Goal: Contribute content: Add original content to the website for others to see

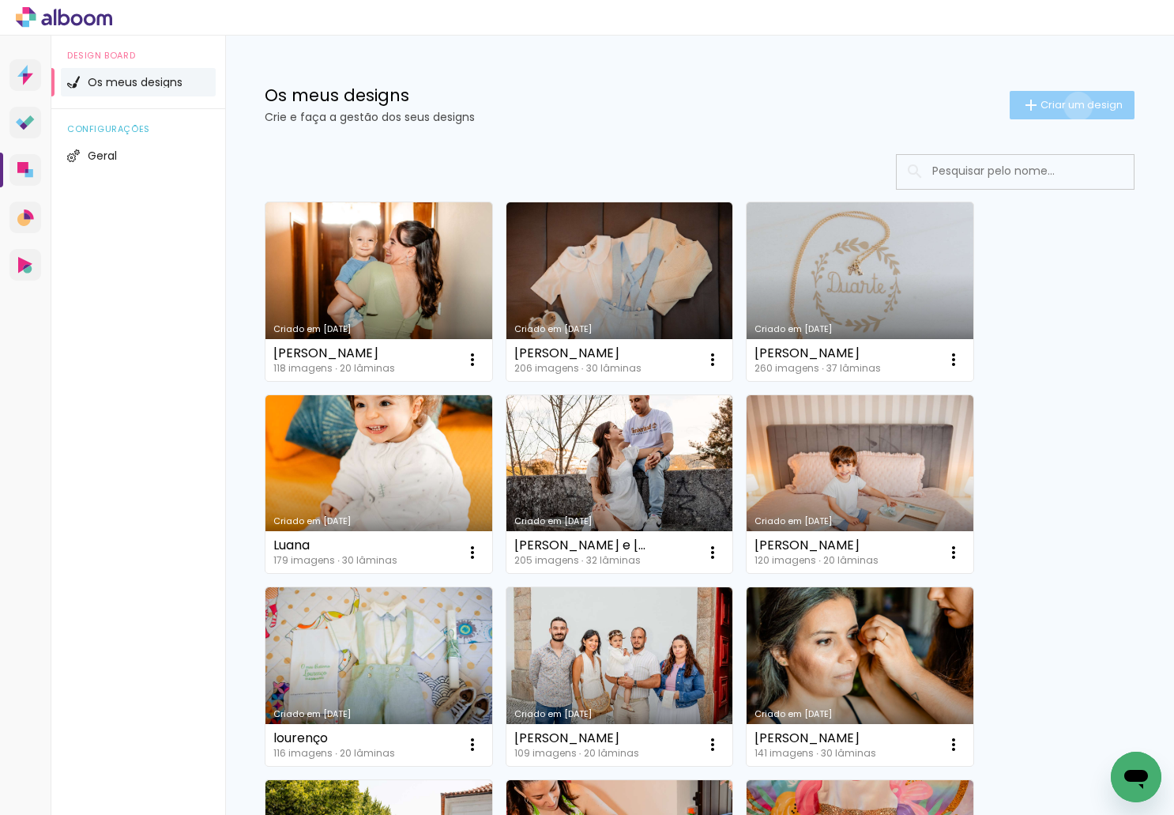
click at [1063, 106] on span "Criar um design" at bounding box center [1082, 105] width 82 height 10
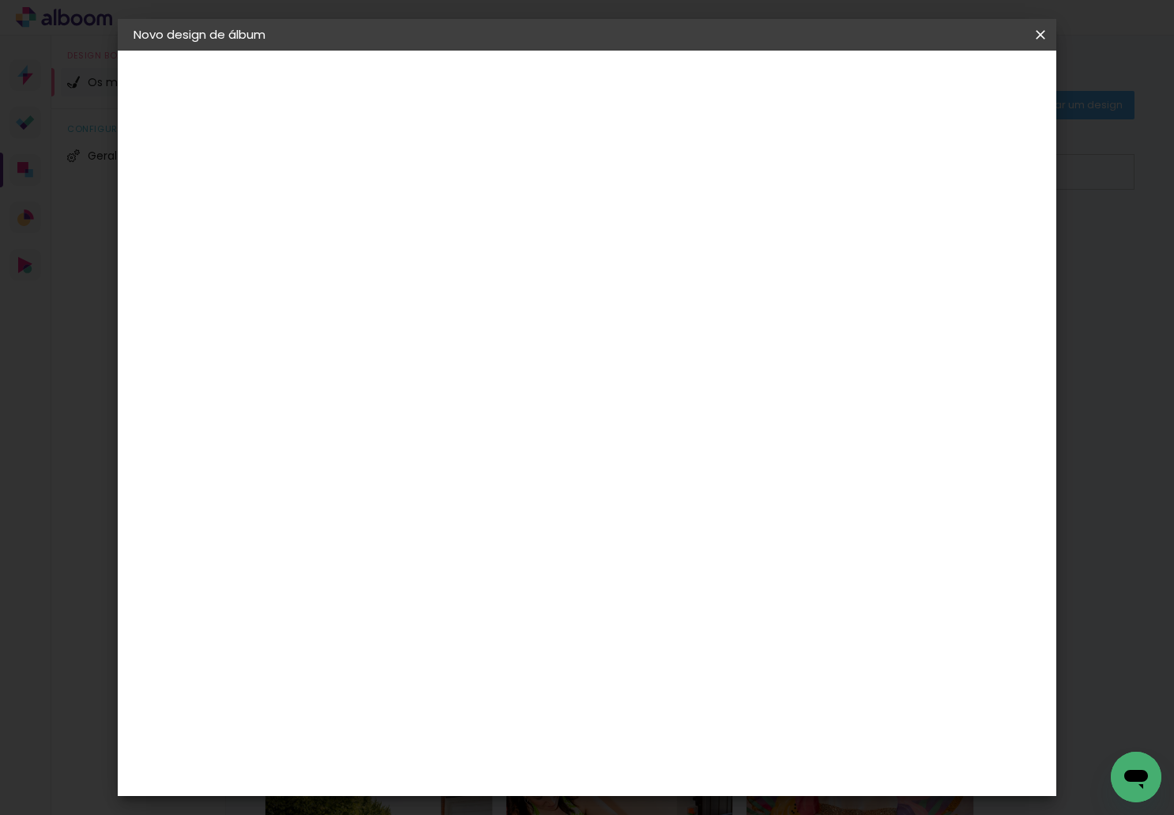
click at [392, 224] on div at bounding box center [392, 225] width 0 height 2
type input "3 irmãos"
type paper-input "3 irmãos"
click at [0, 0] on slot "Avançar" at bounding box center [0, 0] width 0 height 0
click at [485, 349] on paper-item "DreambooksPro" at bounding box center [416, 357] width 138 height 35
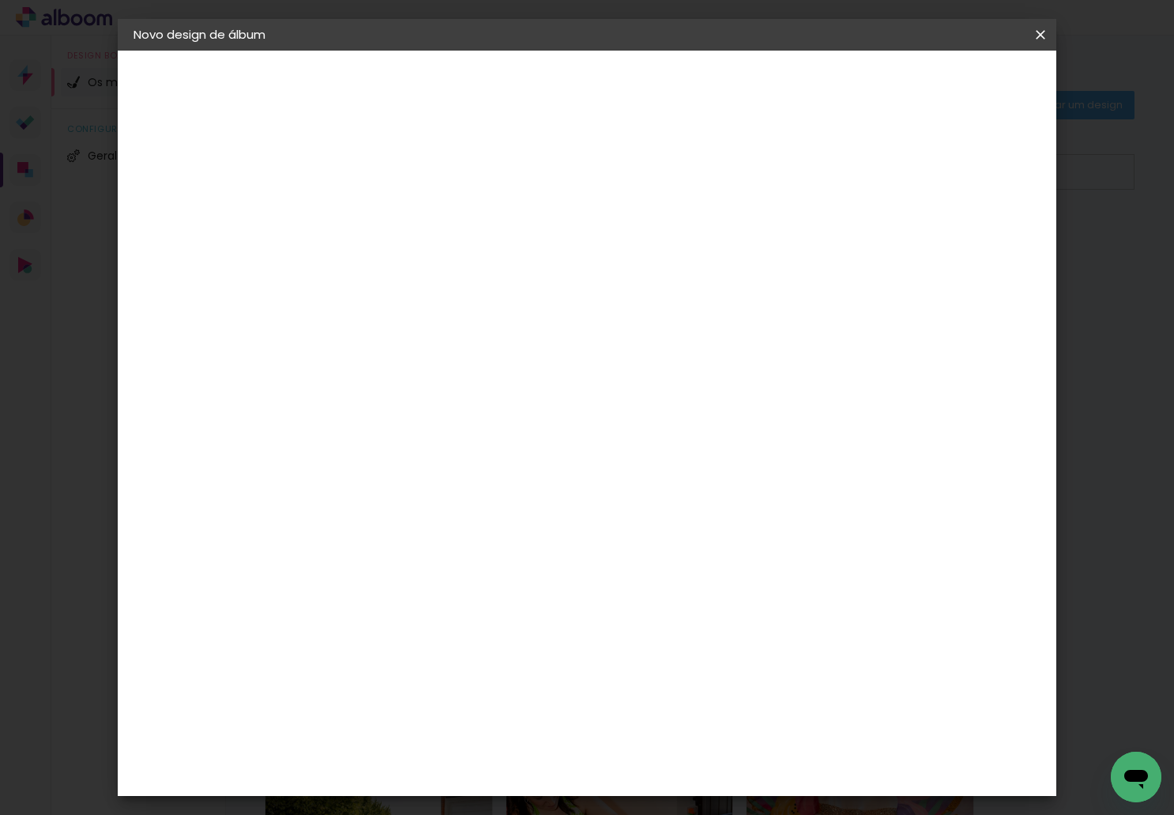
click at [0, 0] on slot "Avançar" at bounding box center [0, 0] width 0 height 0
click at [454, 263] on input "text" at bounding box center [423, 275] width 62 height 24
click at [622, 257] on paper-item "Álbum" at bounding box center [690, 263] width 316 height 32
type input "Álbum"
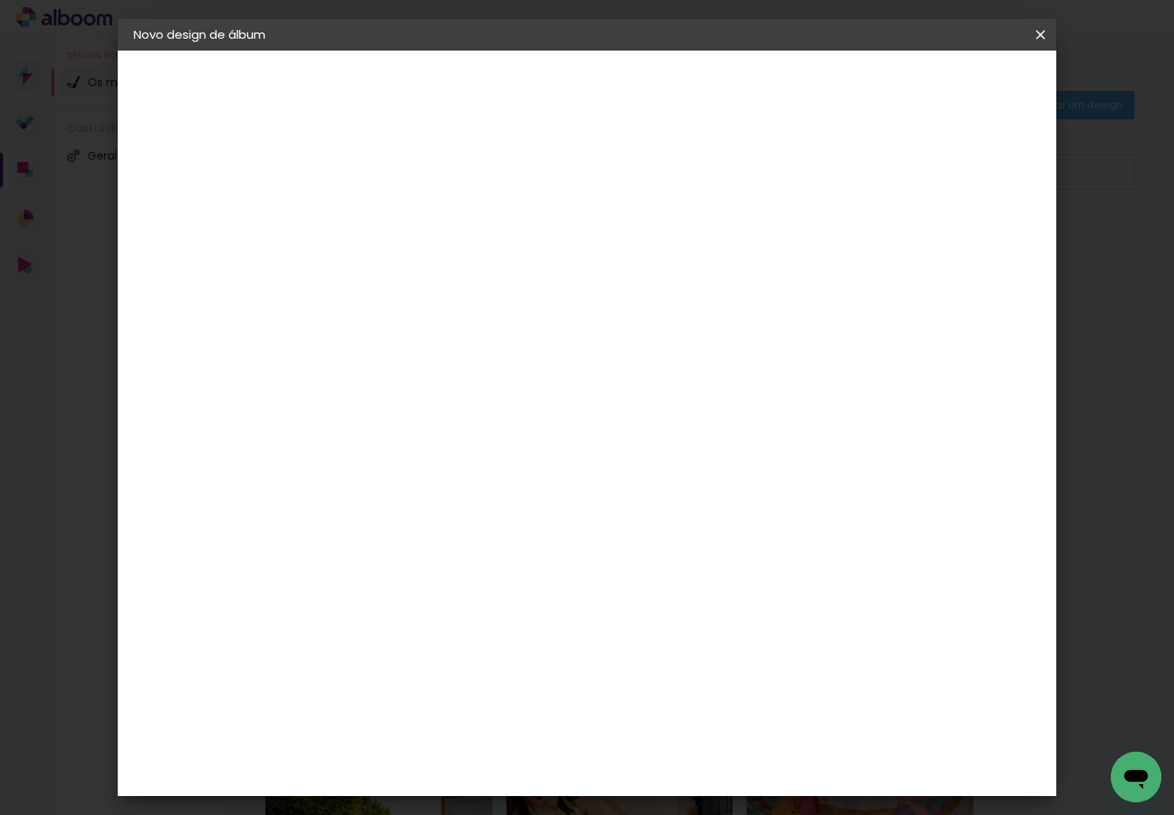
click at [499, 624] on span "30 × 30" at bounding box center [461, 640] width 73 height 32
click at [0, 0] on slot "Avançar" at bounding box center [0, 0] width 0 height 0
click at [942, 84] on span "Iniciar design" at bounding box center [906, 83] width 72 height 11
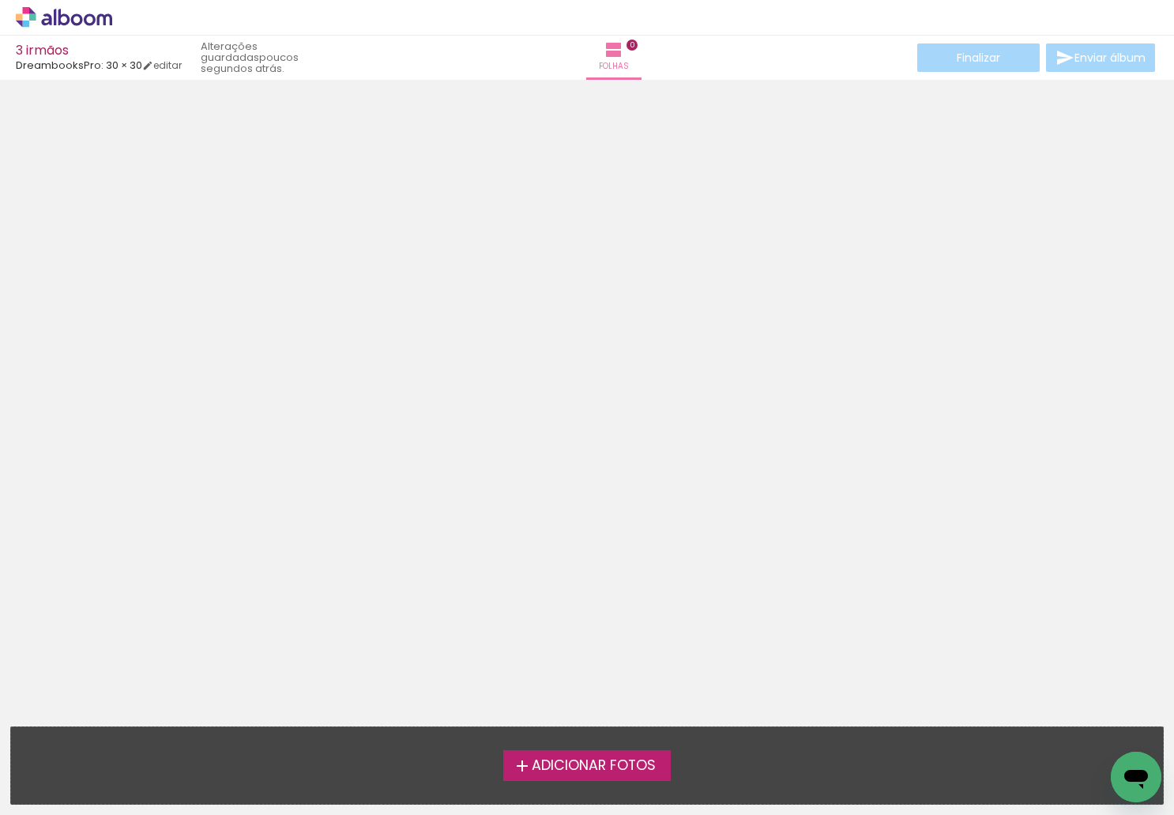
click at [588, 763] on span "Adicionar Fotos" at bounding box center [594, 765] width 124 height 14
click at [0, 0] on input "file" at bounding box center [0, 0] width 0 height 0
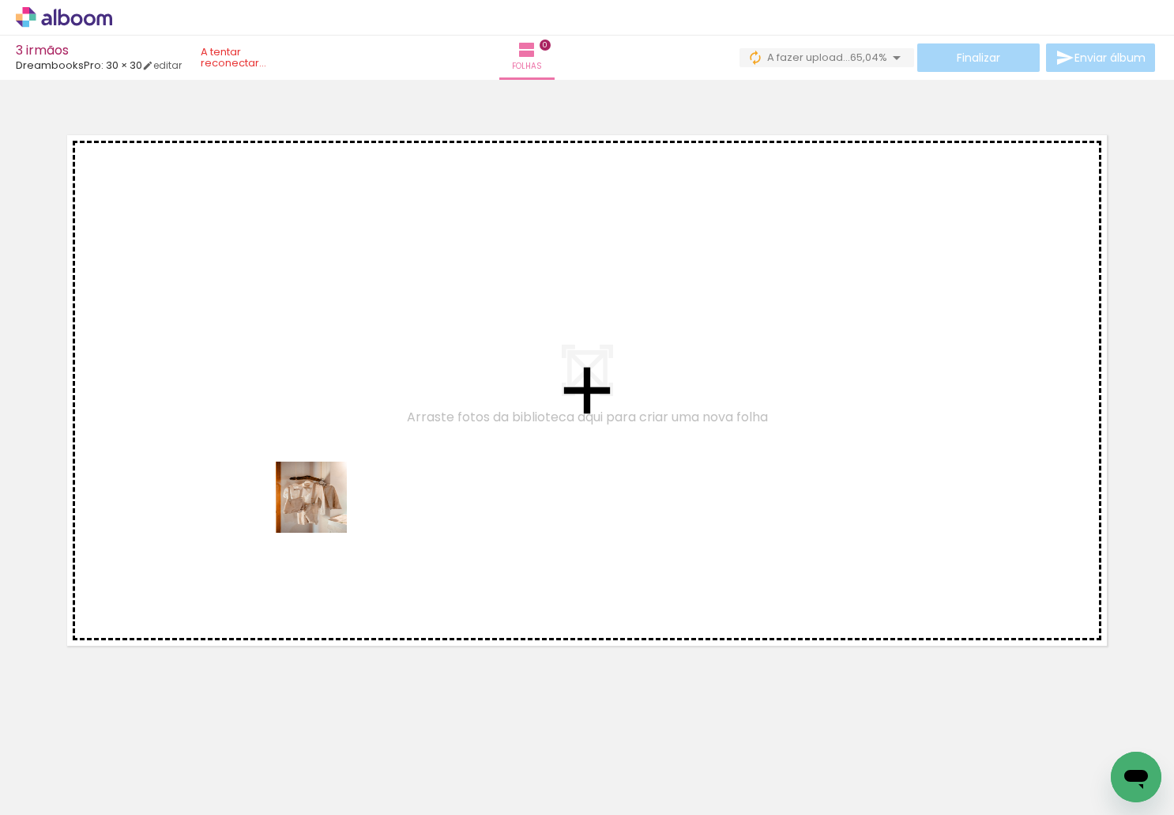
drag, startPoint x: 179, startPoint y: 774, endPoint x: 324, endPoint y: 508, distance: 303.0
click at [324, 508] on quentale-workspace at bounding box center [587, 407] width 1174 height 815
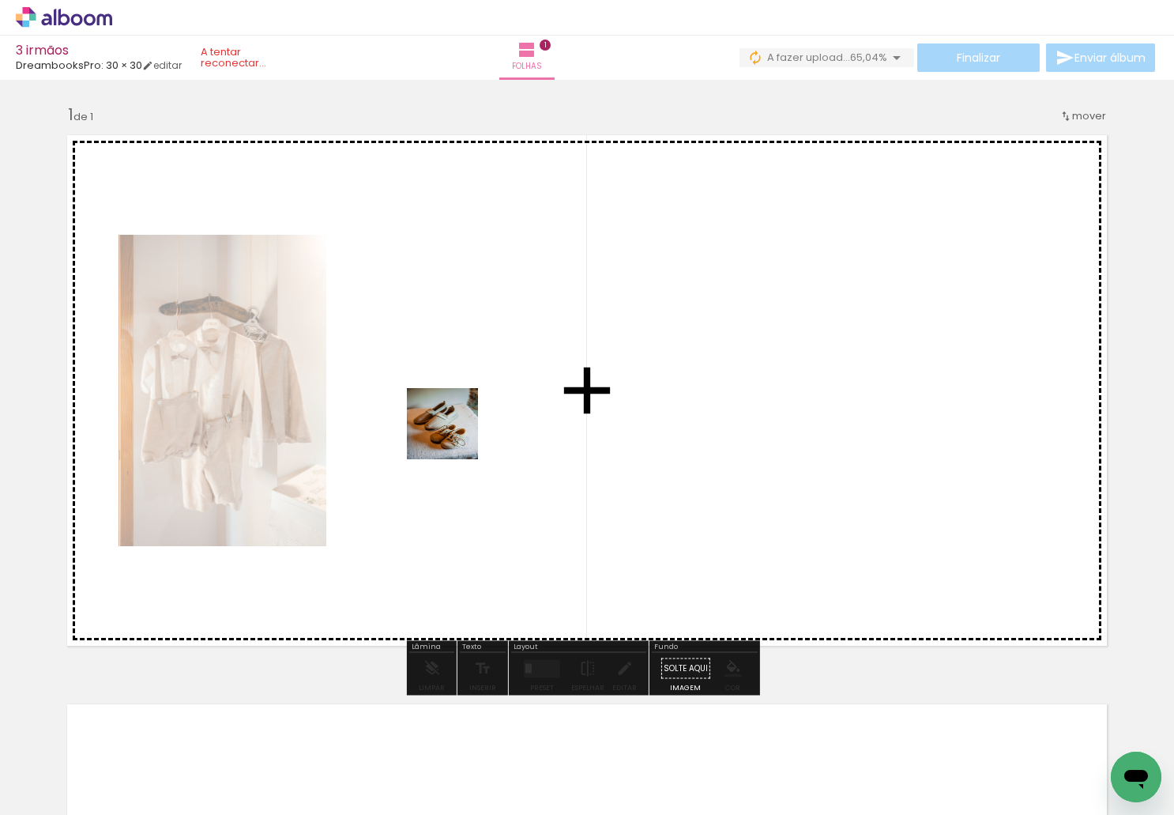
drag, startPoint x: 257, startPoint y: 762, endPoint x: 454, endPoint y: 435, distance: 382.1
click at [454, 435] on quentale-workspace at bounding box center [587, 407] width 1174 height 815
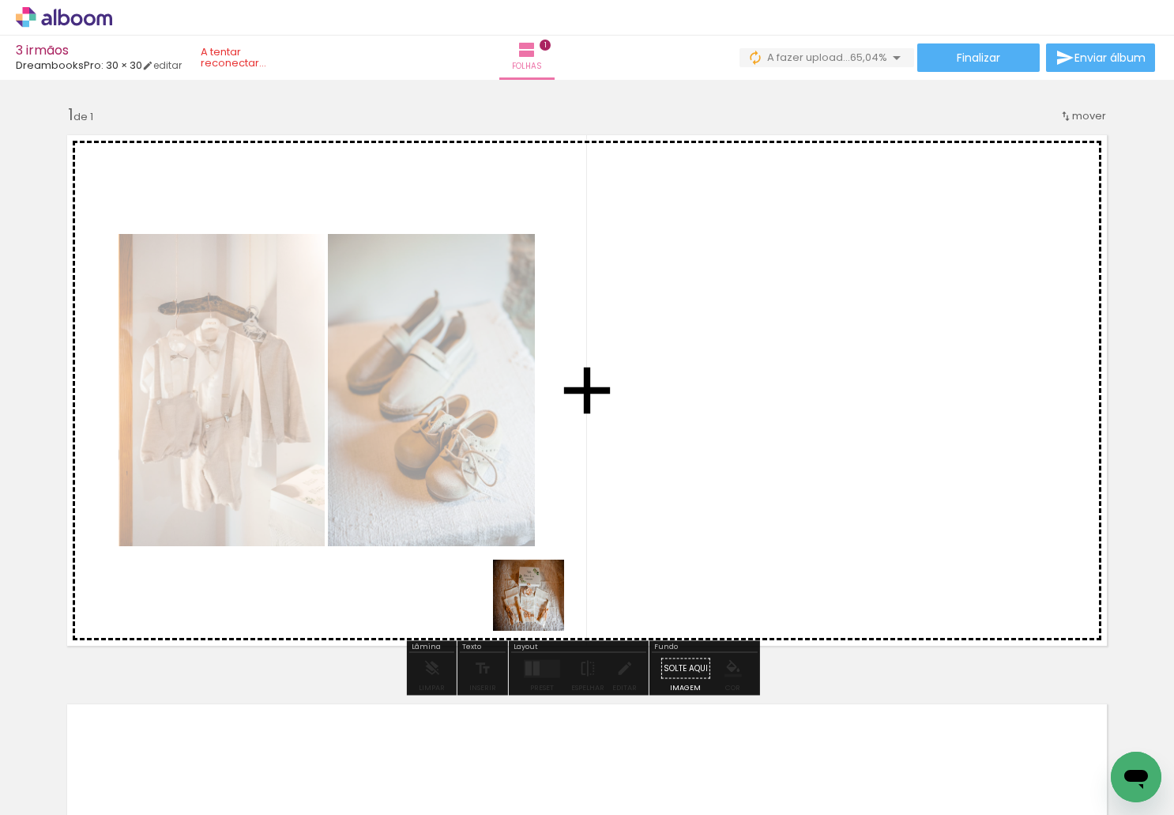
drag, startPoint x: 352, startPoint y: 758, endPoint x: 693, endPoint y: 476, distance: 442.3
click at [693, 476] on quentale-workspace at bounding box center [587, 407] width 1174 height 815
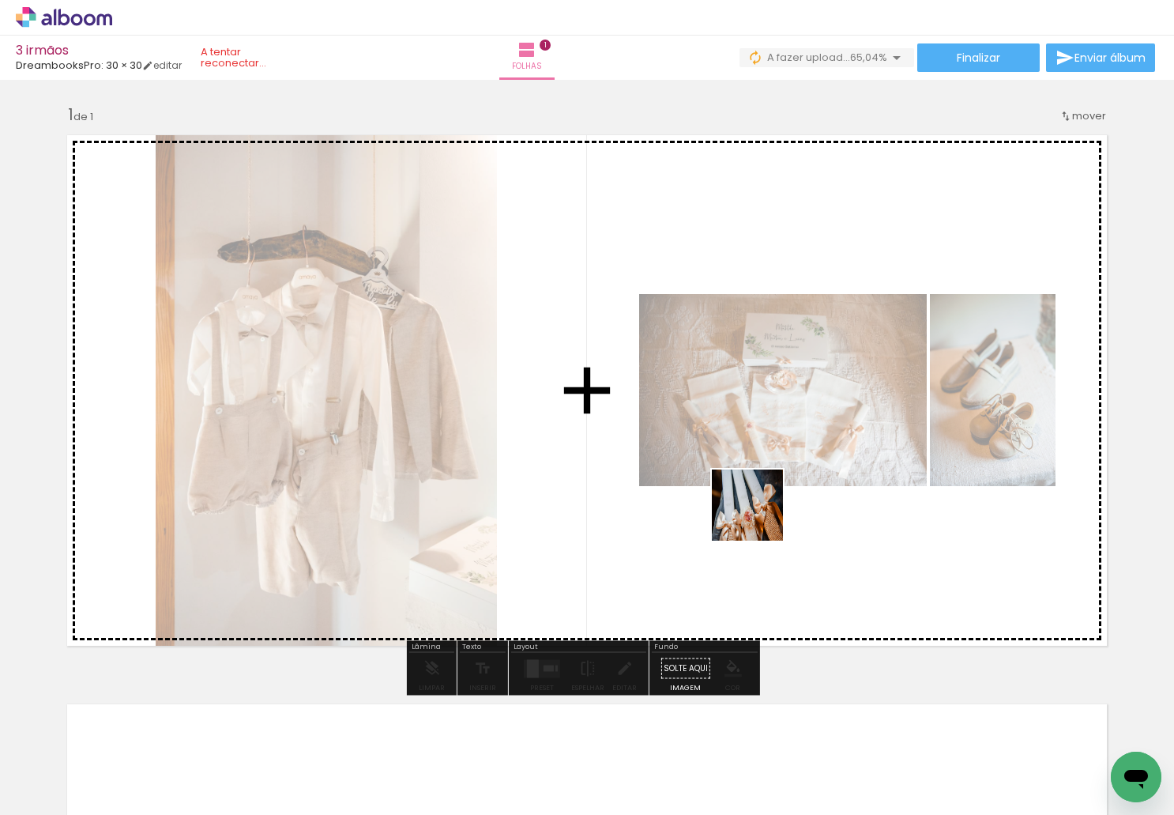
drag, startPoint x: 524, startPoint y: 759, endPoint x: 759, endPoint y: 517, distance: 338.0
click at [759, 517] on quentale-workspace at bounding box center [587, 407] width 1174 height 815
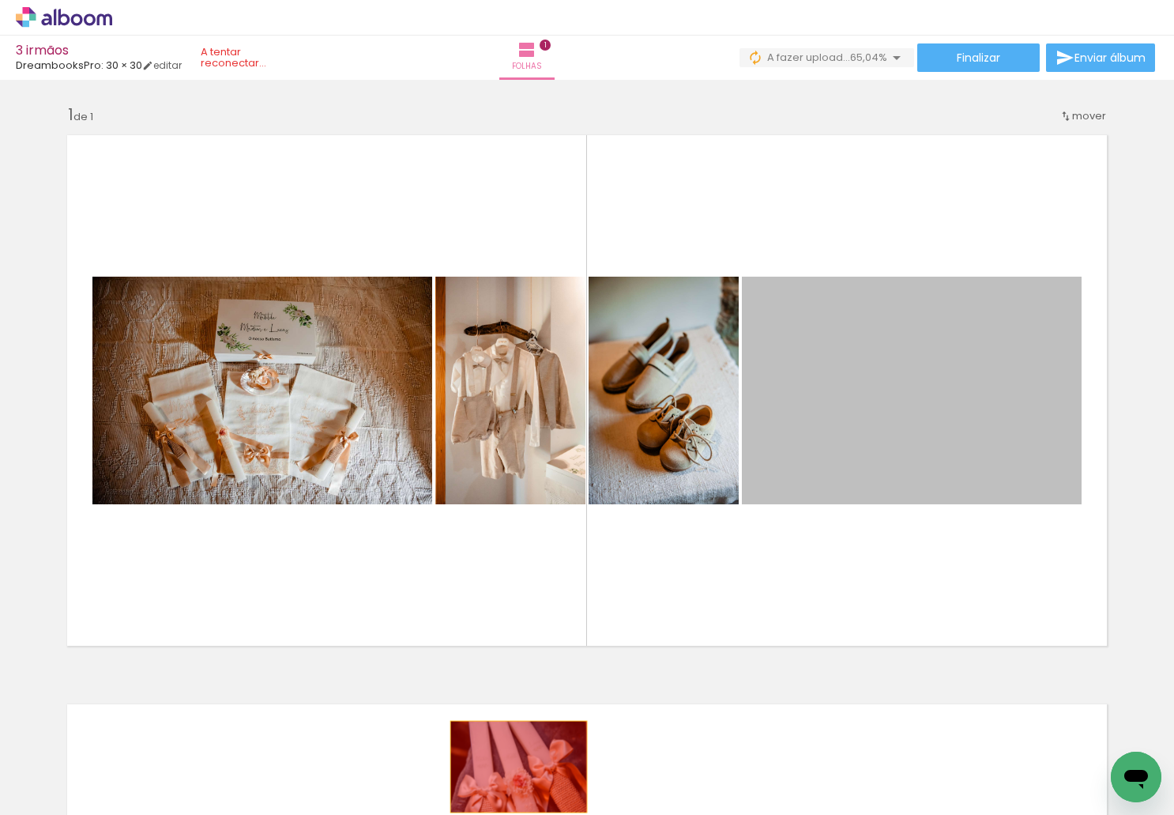
drag, startPoint x: 860, startPoint y: 416, endPoint x: 513, endPoint y: 766, distance: 493.3
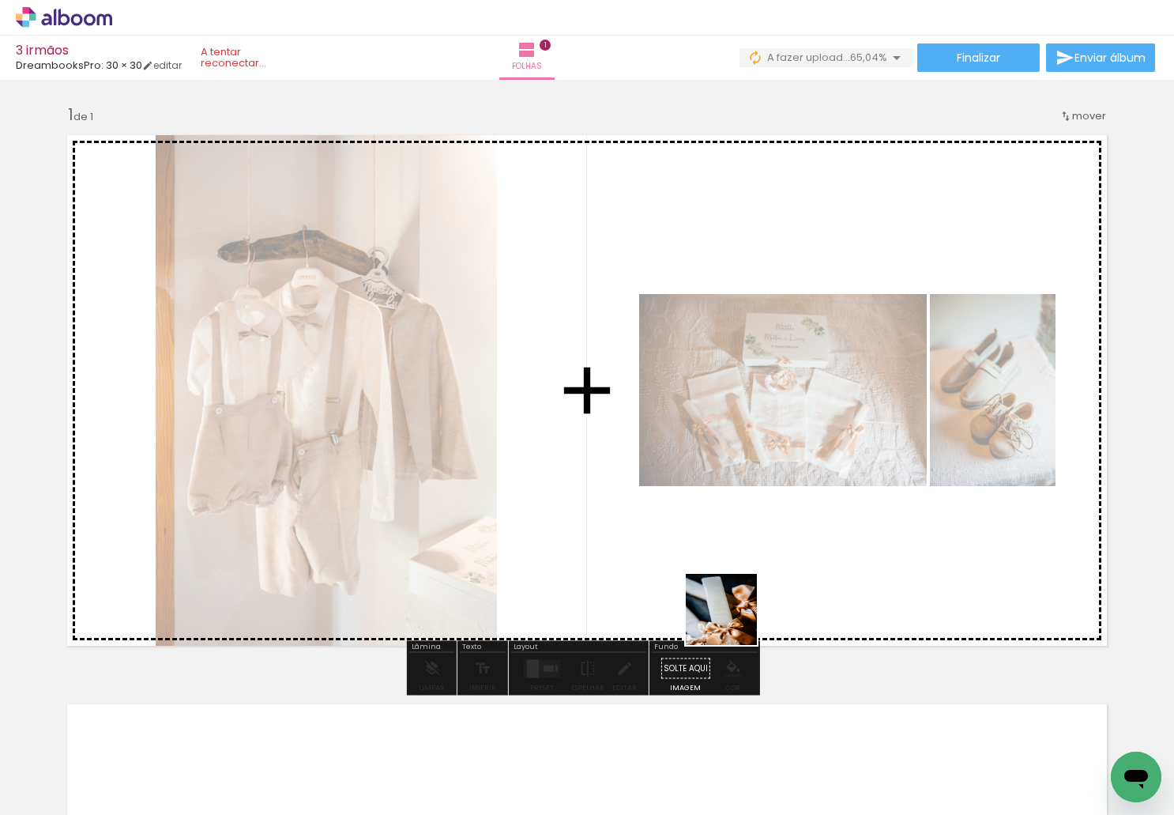
drag, startPoint x: 639, startPoint y: 735, endPoint x: 785, endPoint y: 548, distance: 236.4
click at [785, 548] on quentale-workspace at bounding box center [587, 407] width 1174 height 815
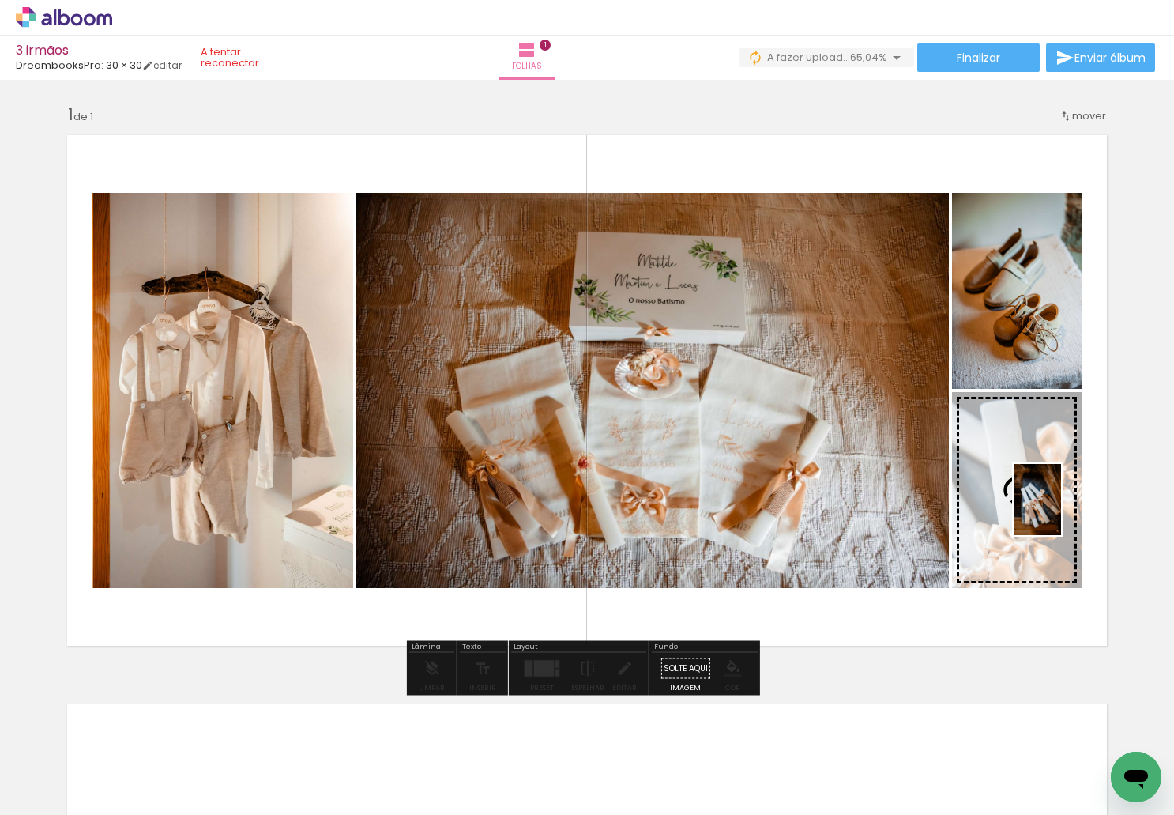
drag, startPoint x: 436, startPoint y: 763, endPoint x: 1061, endPoint y: 511, distance: 673.9
click at [1061, 511] on quentale-workspace at bounding box center [587, 407] width 1174 height 815
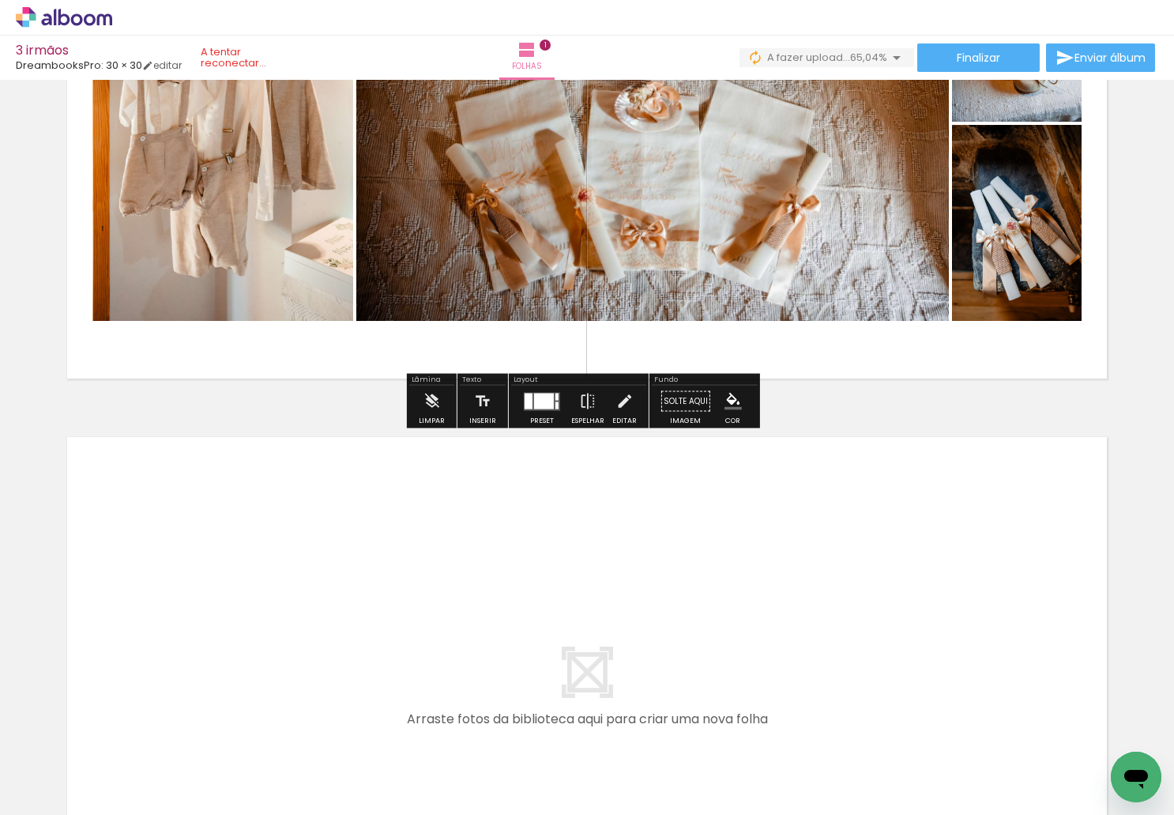
scroll to position [316, 0]
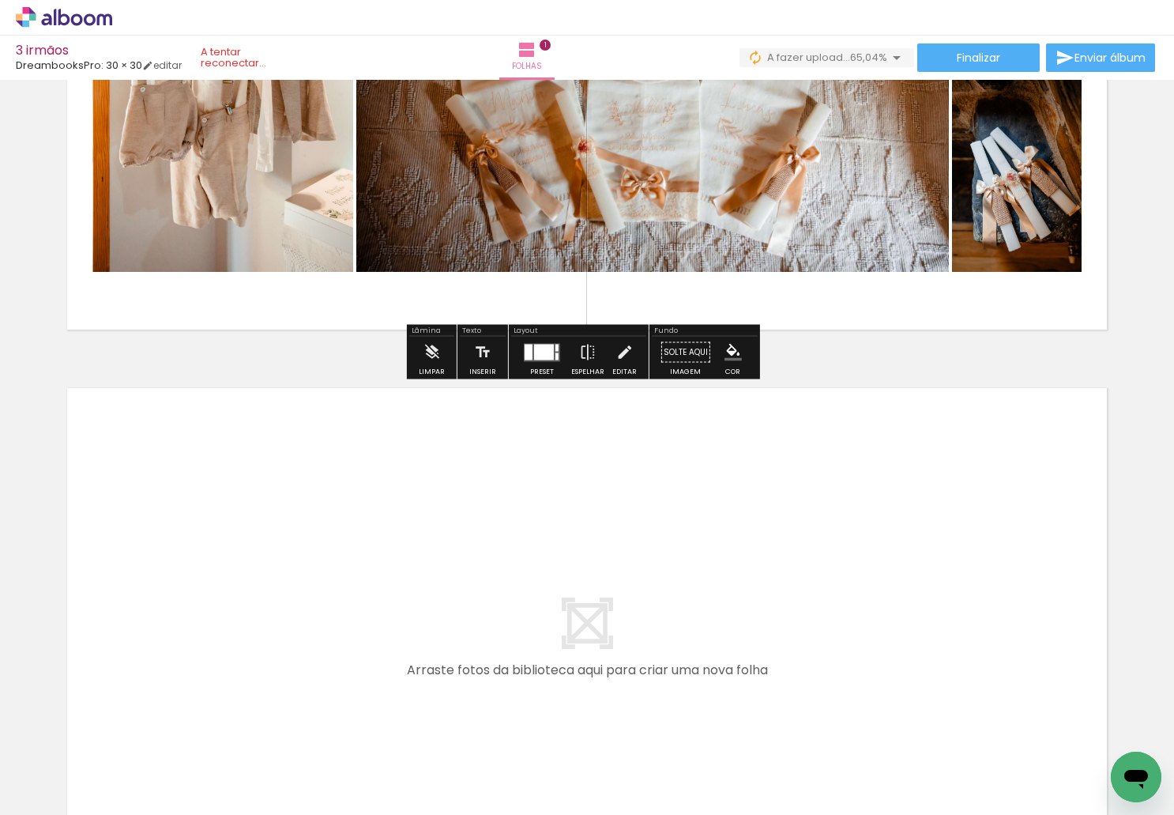
drag, startPoint x: 711, startPoint y: 774, endPoint x: 799, endPoint y: 790, distance: 89.1
click at [597, 599] on quentale-workspace at bounding box center [587, 407] width 1174 height 815
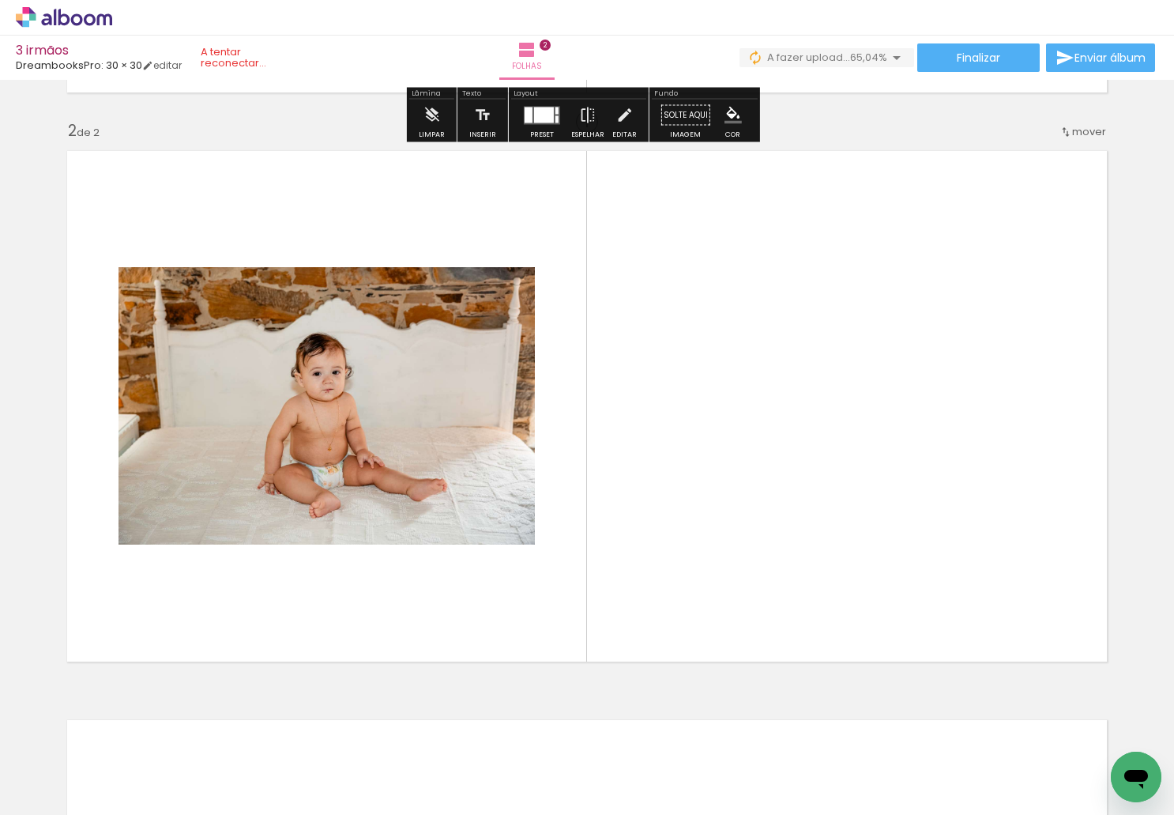
scroll to position [562, 0]
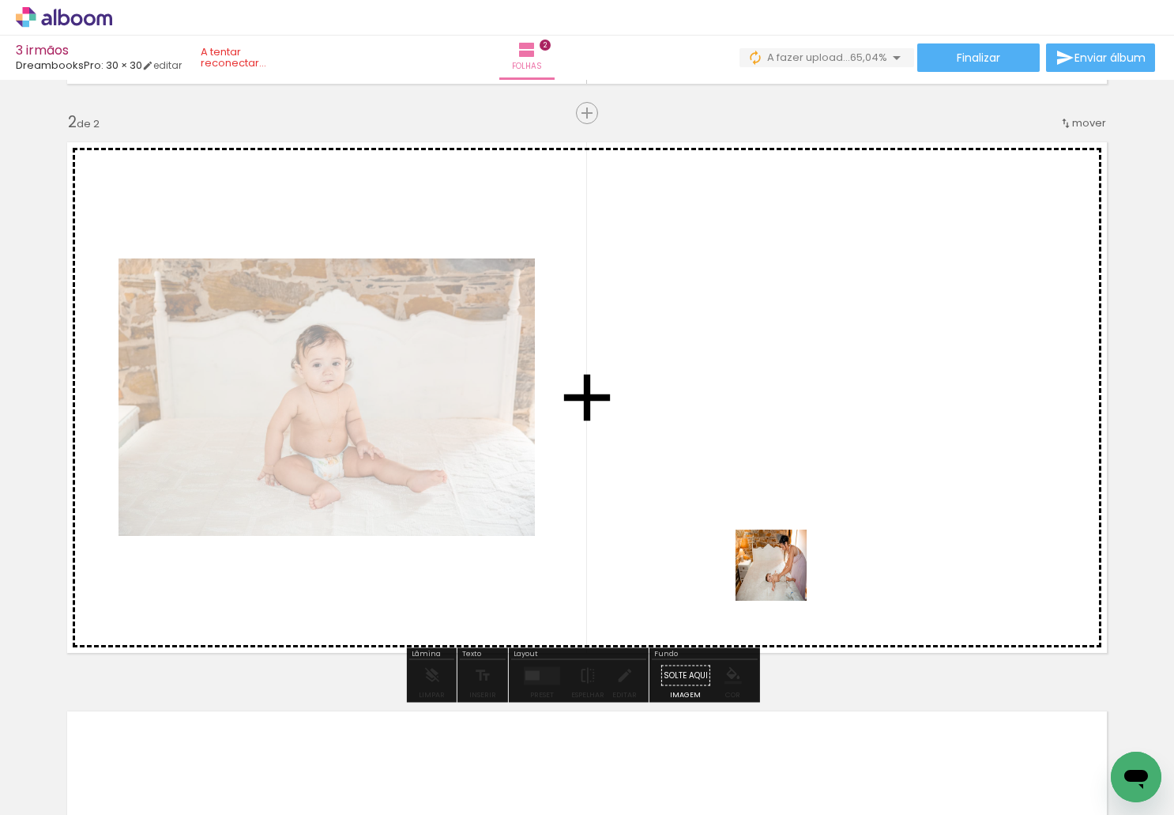
drag, startPoint x: 784, startPoint y: 756, endPoint x: 786, endPoint y: 519, distance: 237.0
click at [786, 519] on quentale-workspace at bounding box center [587, 407] width 1174 height 815
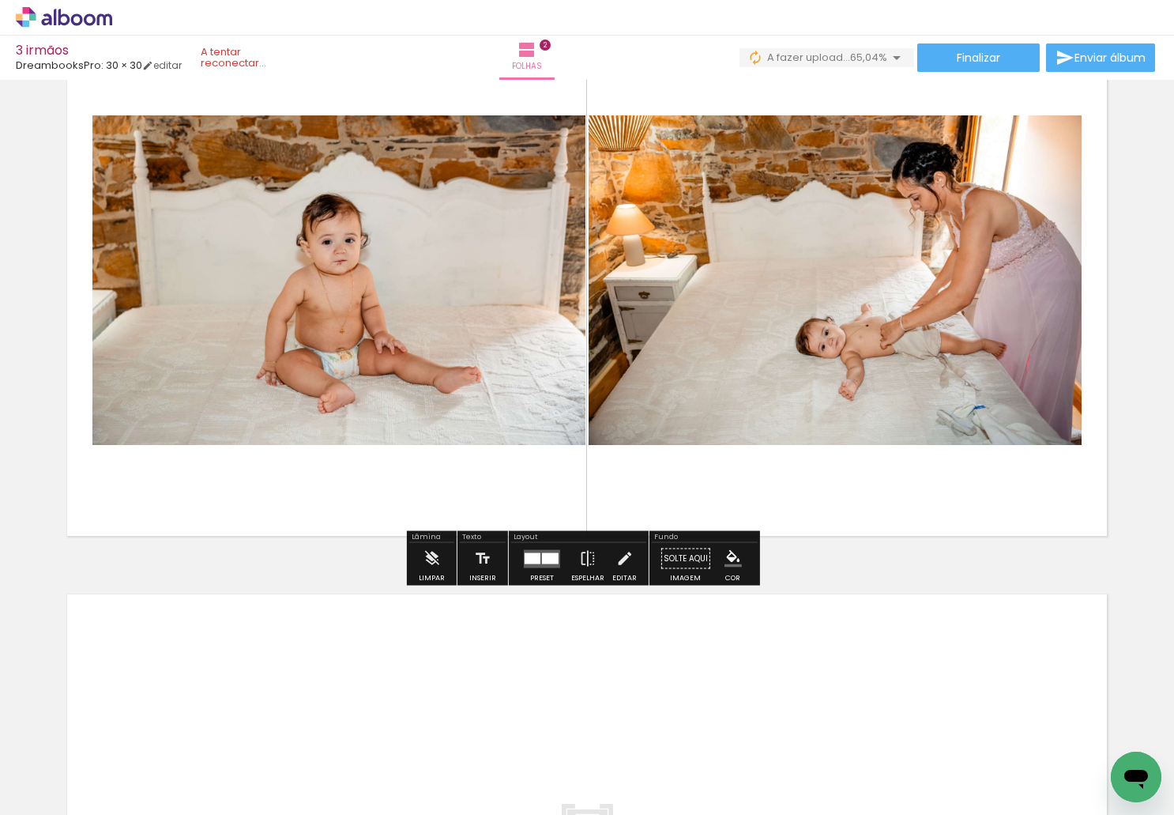
scroll to position [720, 0]
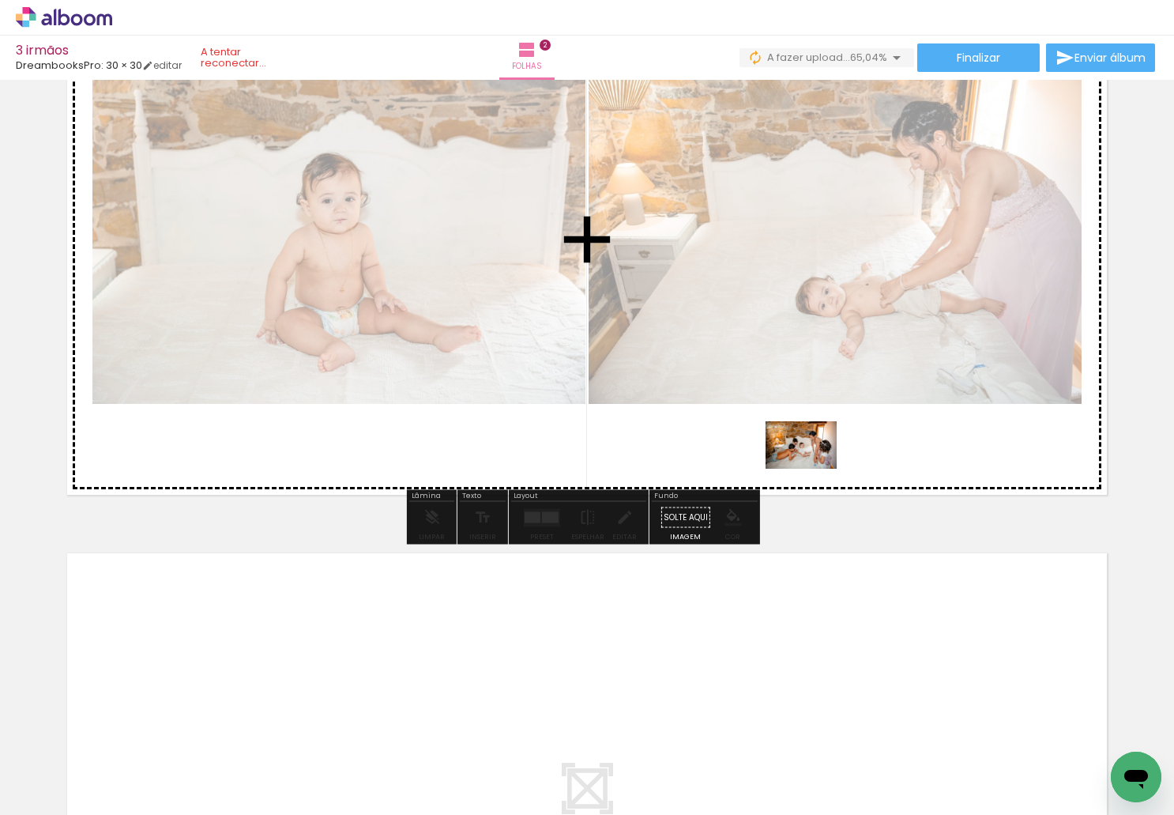
drag, startPoint x: 883, startPoint y: 731, endPoint x: 812, endPoint y: 463, distance: 277.1
click at [812, 463] on quentale-workspace at bounding box center [587, 407] width 1174 height 815
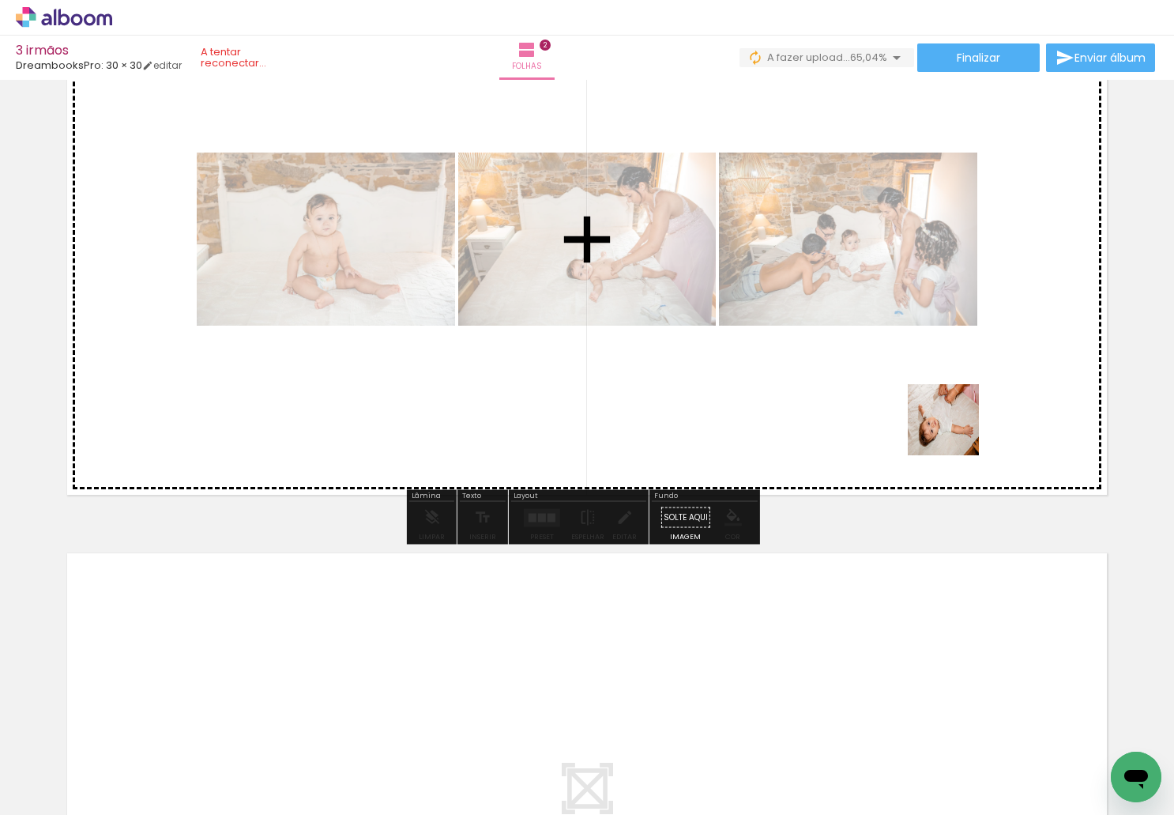
drag, startPoint x: 976, startPoint y: 767, endPoint x: 1042, endPoint y: 706, distance: 90.0
click at [951, 408] on quentale-workspace at bounding box center [587, 407] width 1174 height 815
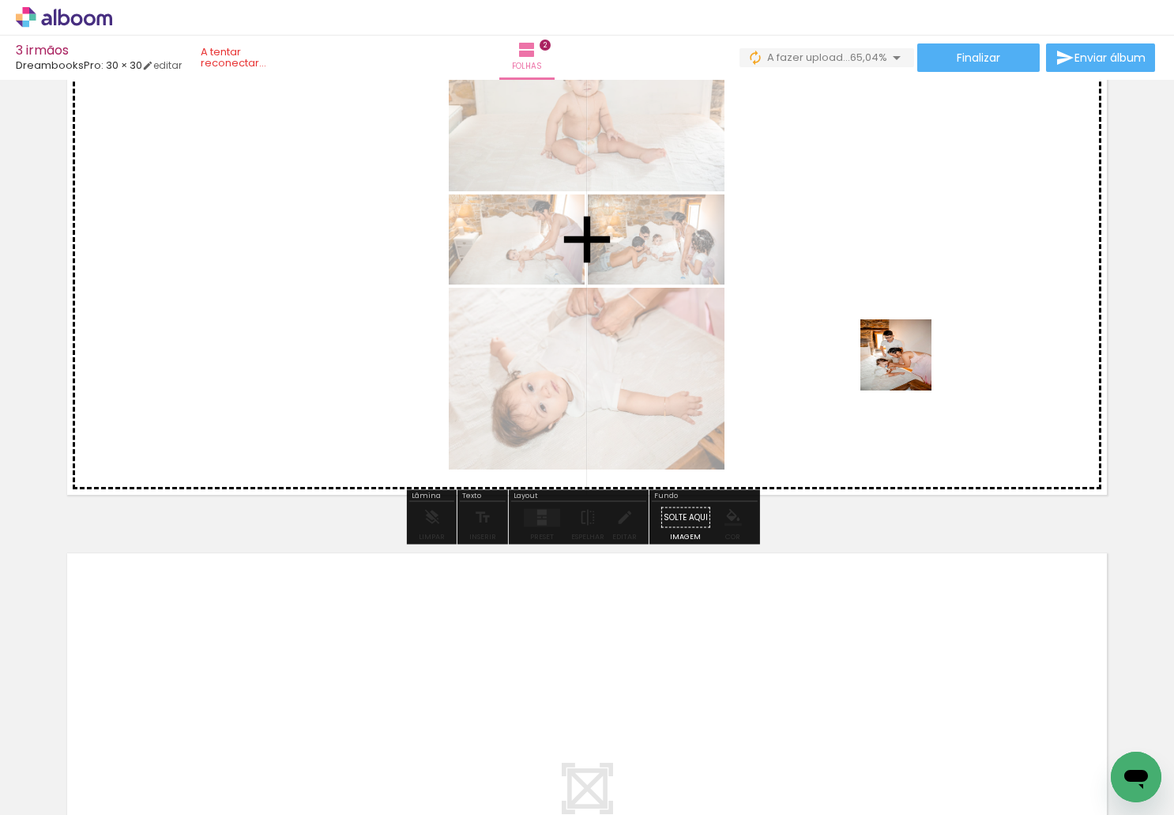
drag, startPoint x: 1050, startPoint y: 771, endPoint x: 716, endPoint y: 618, distance: 367.7
click at [901, 353] on quentale-workspace at bounding box center [587, 407] width 1174 height 815
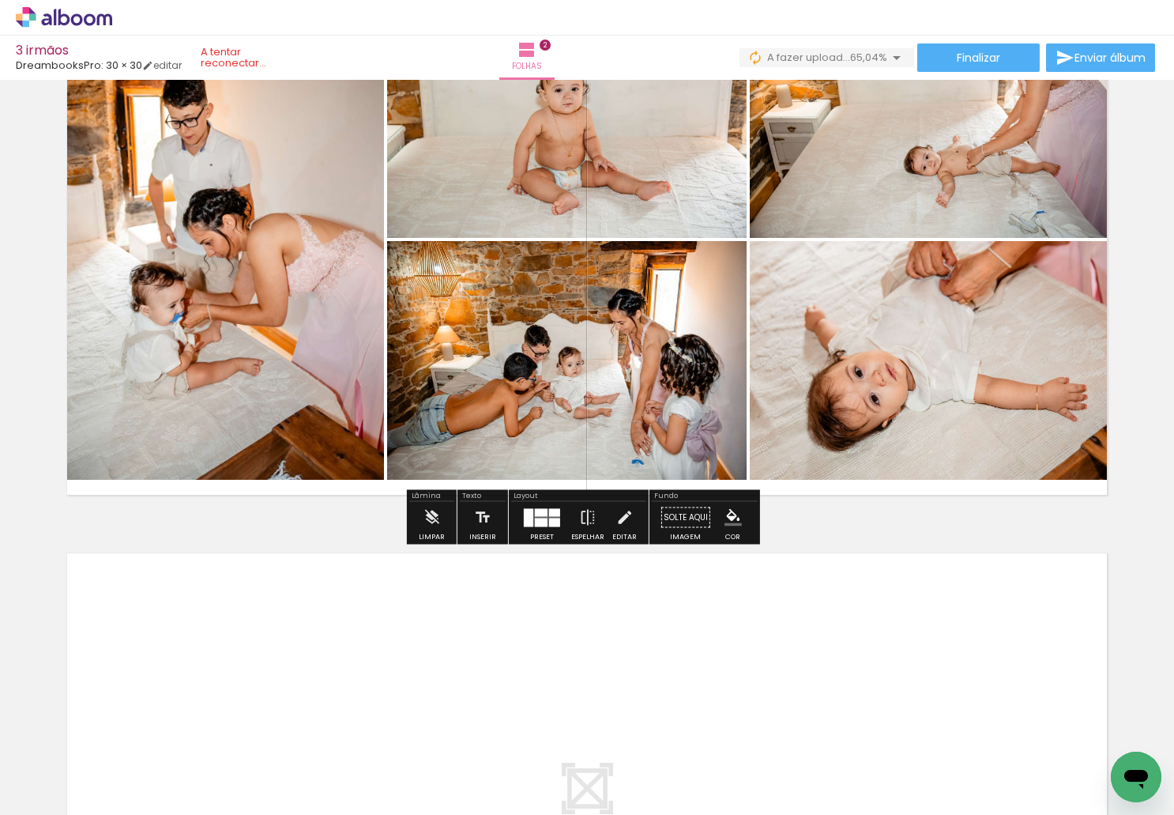
scroll to position [0, 662]
drag, startPoint x: 483, startPoint y: 760, endPoint x: 460, endPoint y: 784, distance: 33.0
click at [460, 784] on div at bounding box center [470, 762] width 78 height 52
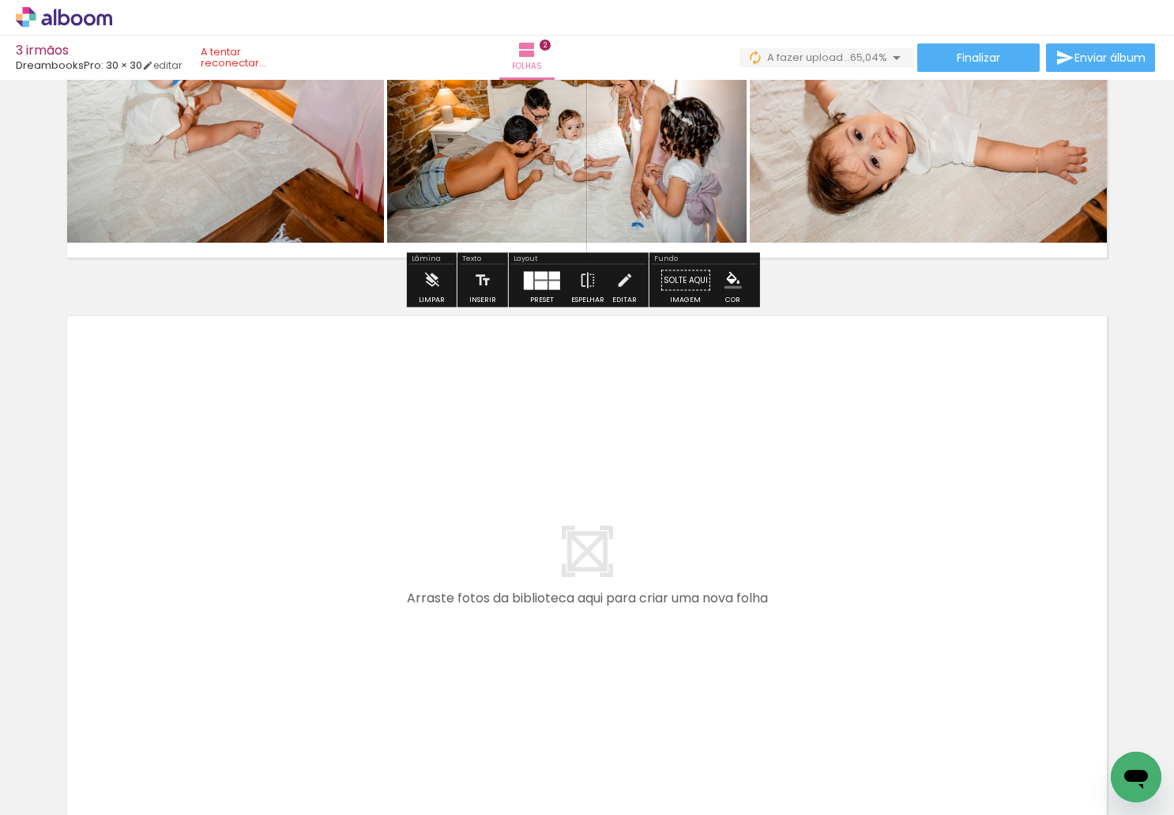
scroll to position [0, 943]
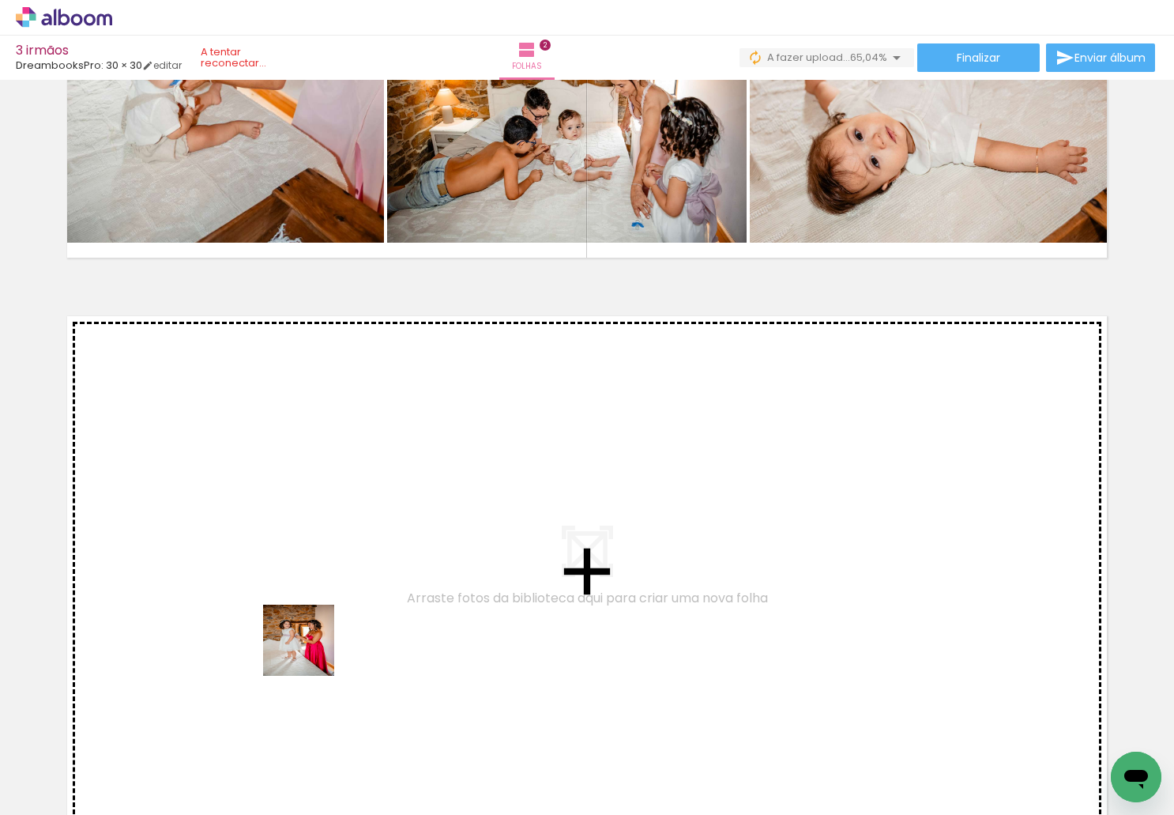
drag, startPoint x: 288, startPoint y: 760, endPoint x: 399, endPoint y: 790, distance: 115.4
click at [311, 651] on quentale-workspace at bounding box center [587, 407] width 1174 height 815
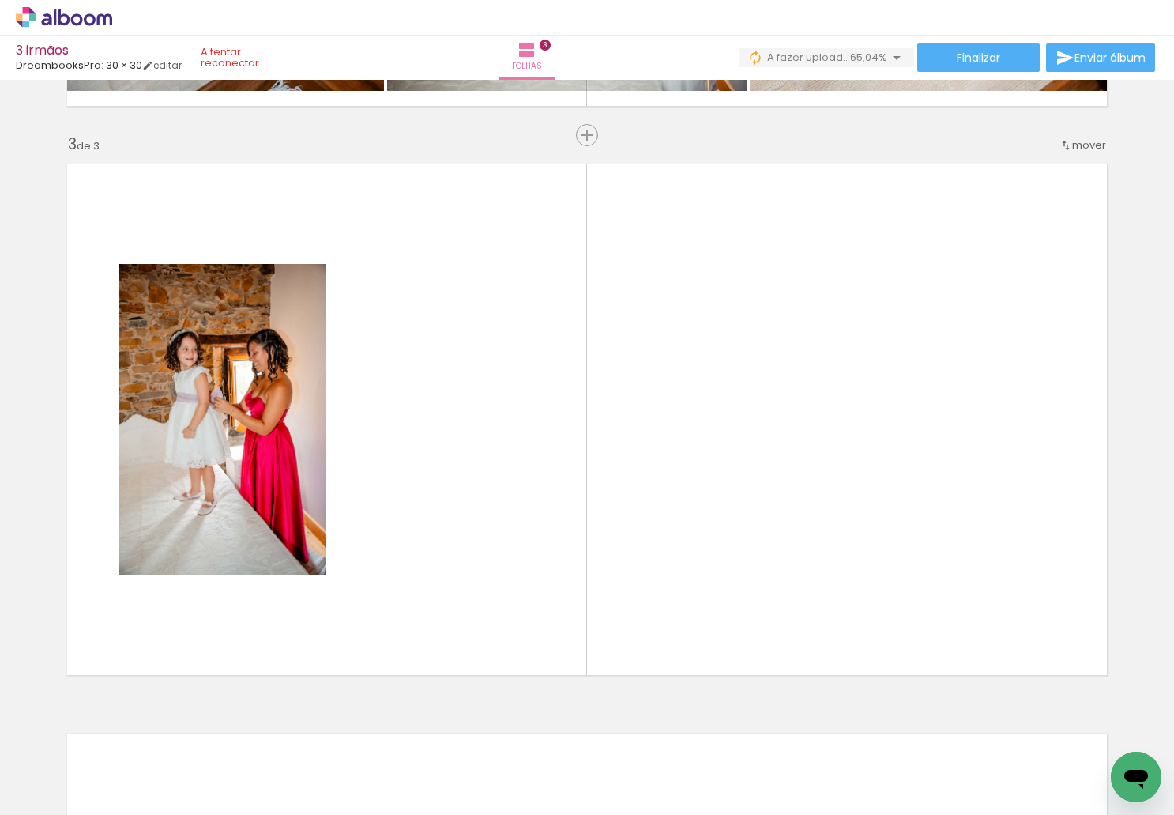
scroll to position [1131, 0]
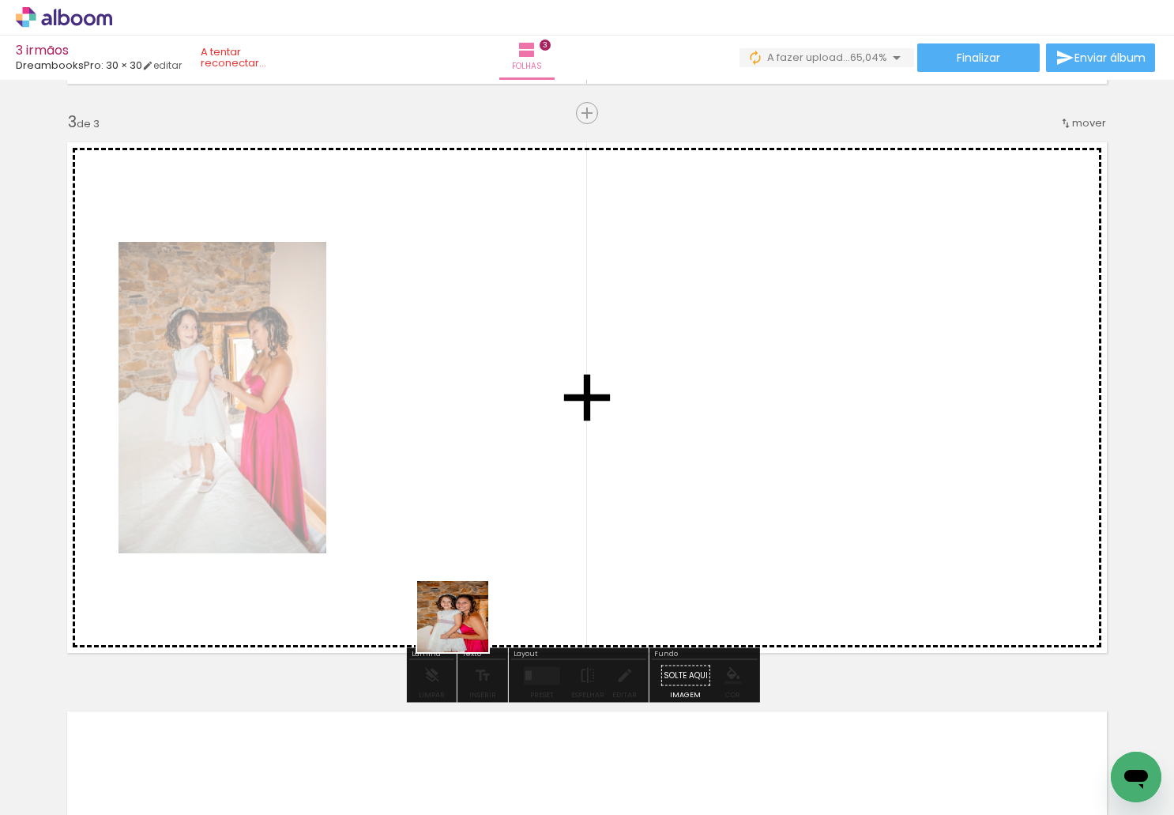
drag, startPoint x: 399, startPoint y: 733, endPoint x: 457, endPoint y: 748, distance: 59.6
click at [488, 586] on quentale-workspace at bounding box center [587, 407] width 1174 height 815
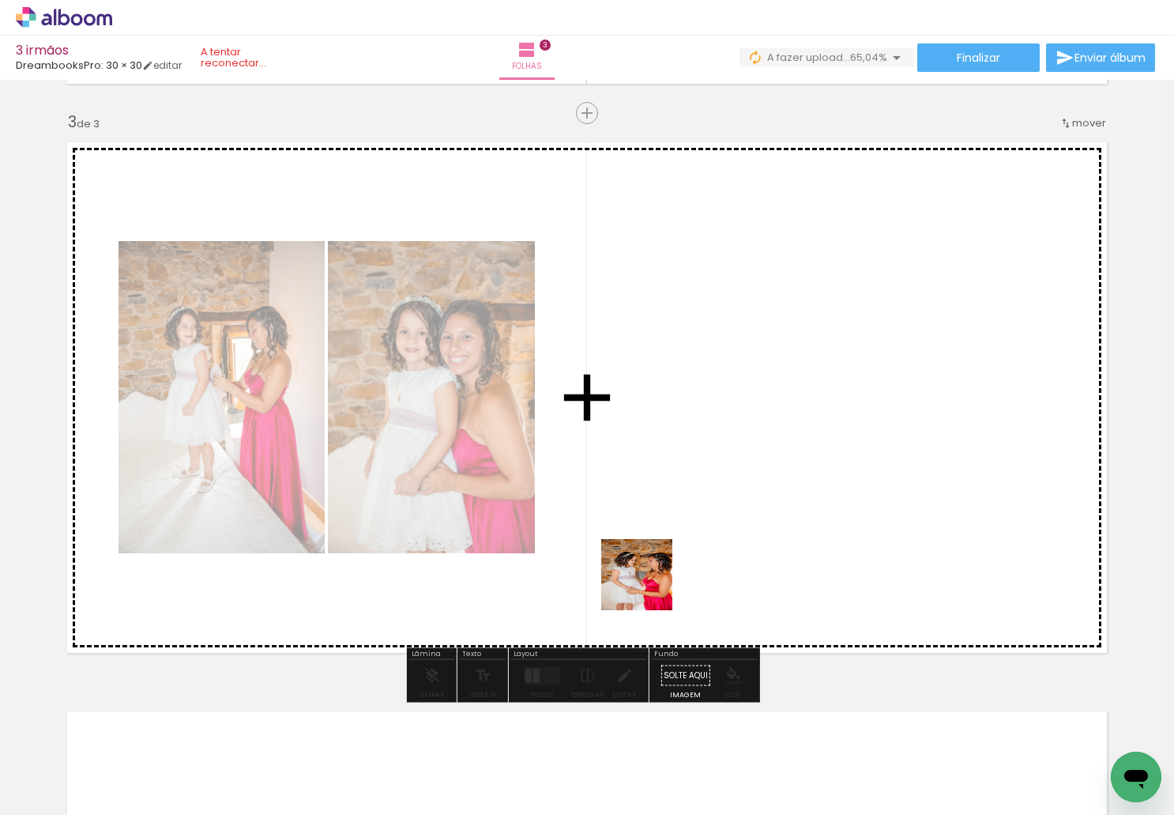
drag, startPoint x: 509, startPoint y: 710, endPoint x: 662, endPoint y: 570, distance: 207.5
click at [662, 570] on quentale-workspace at bounding box center [587, 407] width 1174 height 815
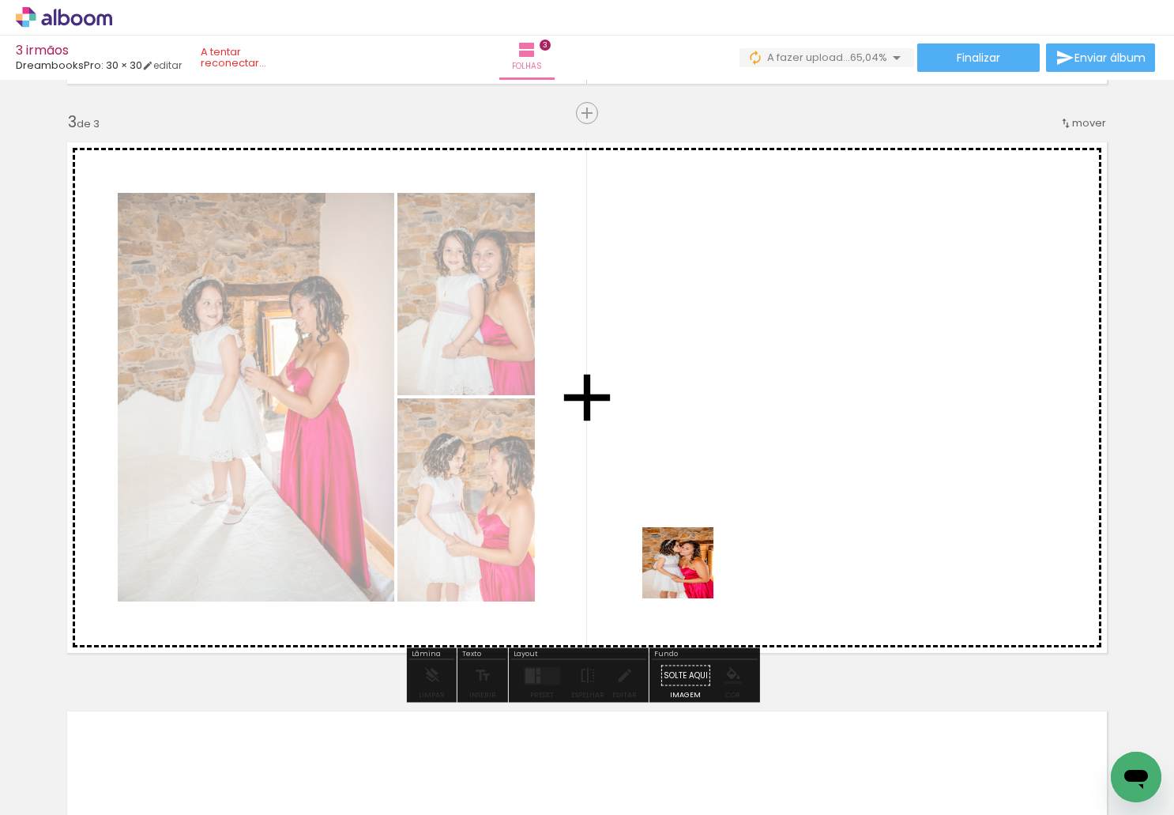
drag, startPoint x: 548, startPoint y: 780, endPoint x: 694, endPoint y: 570, distance: 255.5
click at [694, 570] on quentale-workspace at bounding box center [587, 407] width 1174 height 815
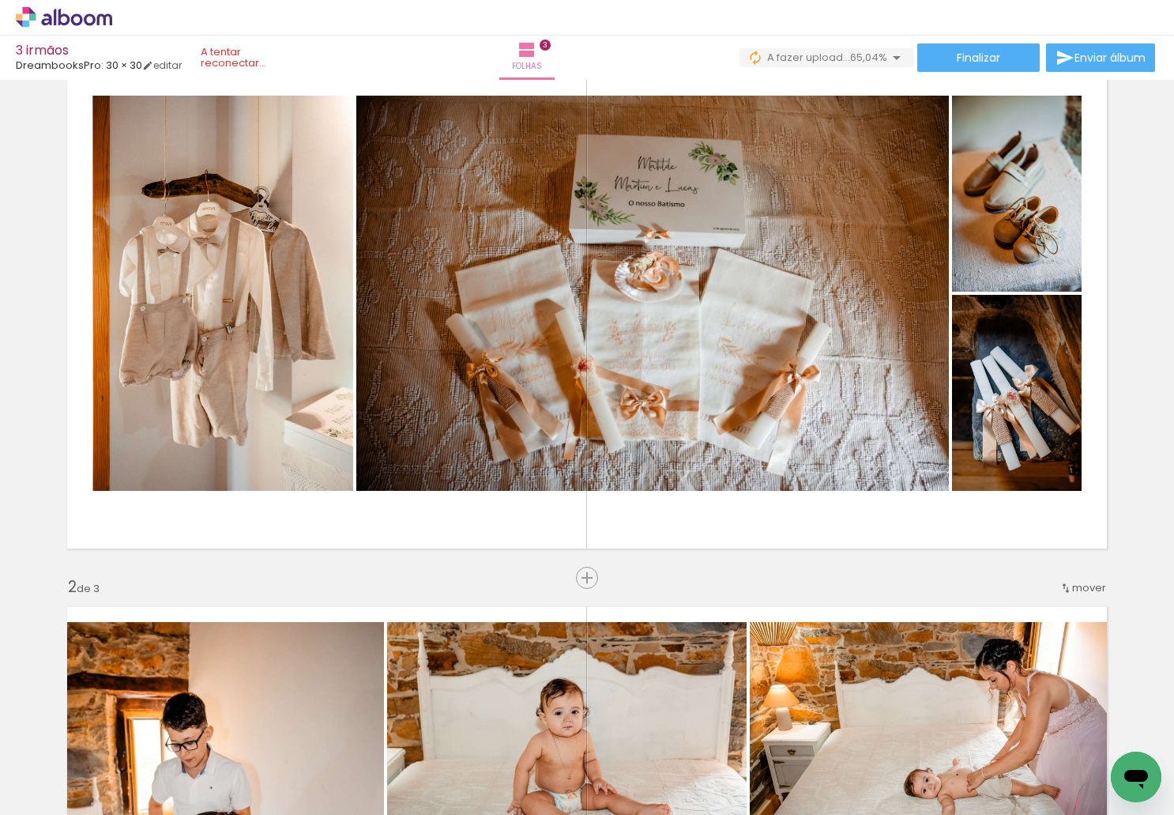
scroll to position [0, 0]
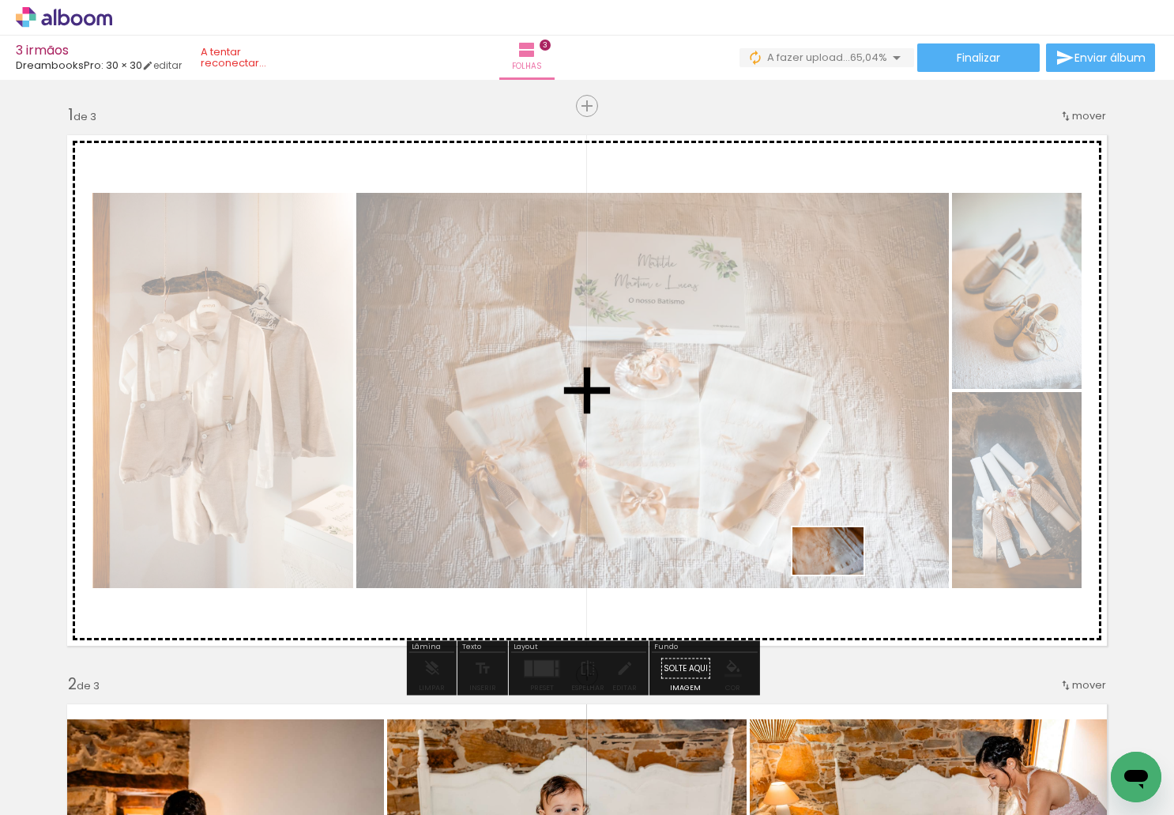
drag, startPoint x: 815, startPoint y: 764, endPoint x: 840, endPoint y: 574, distance: 191.2
click at [840, 574] on quentale-workspace at bounding box center [587, 407] width 1174 height 815
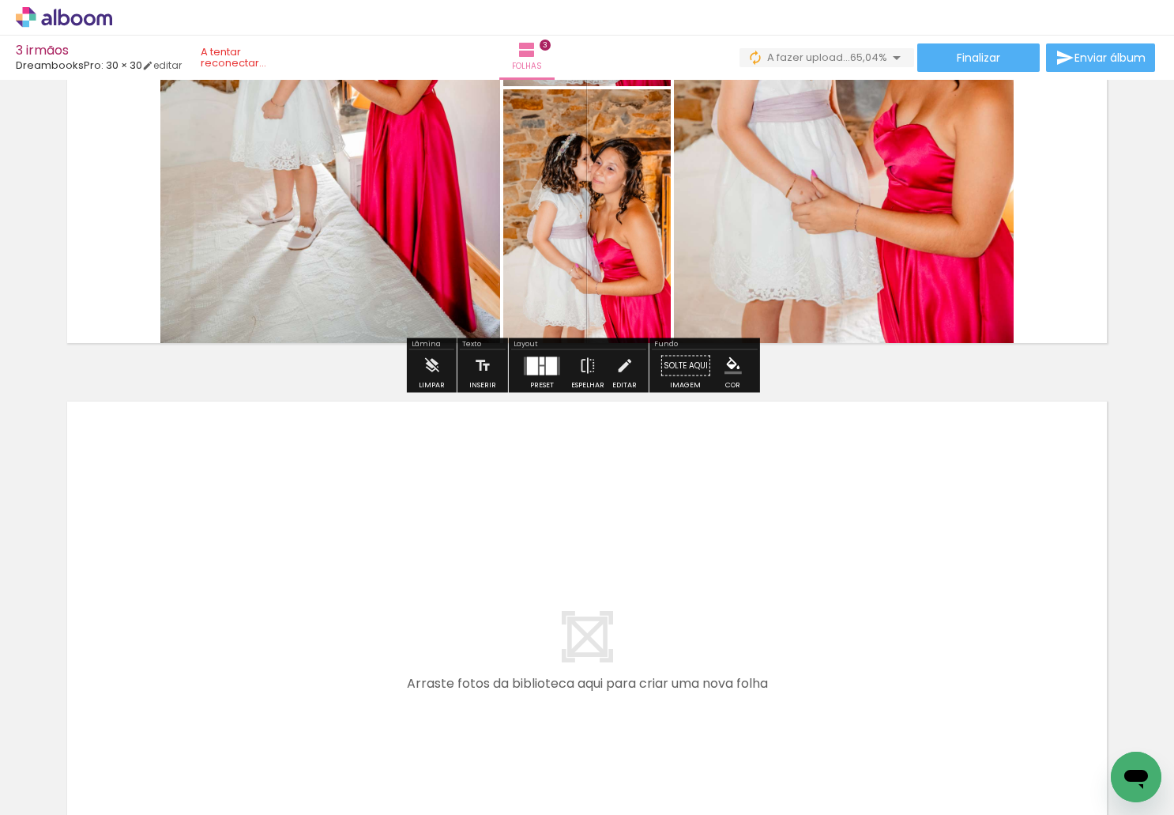
scroll to position [1501, 0]
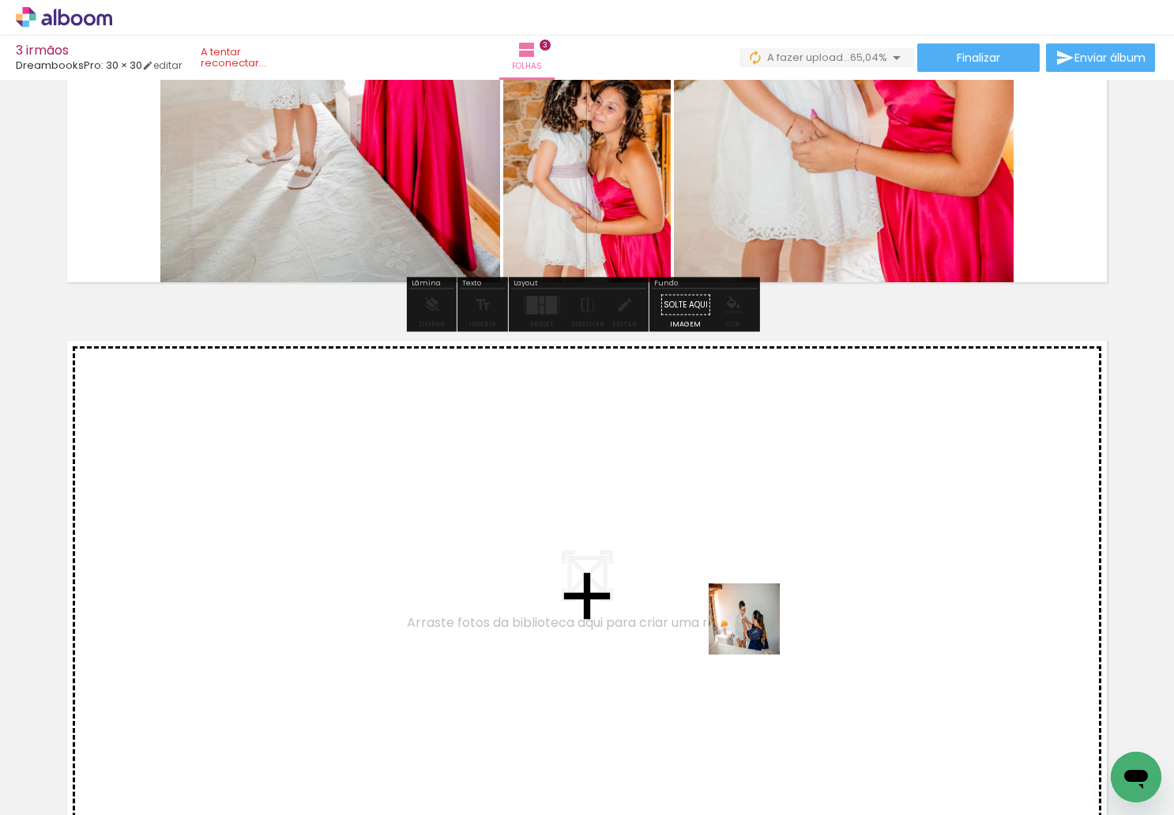
drag, startPoint x: 896, startPoint y: 776, endPoint x: 488, endPoint y: 812, distance: 409.3
click at [721, 608] on quentale-workspace at bounding box center [587, 407] width 1174 height 815
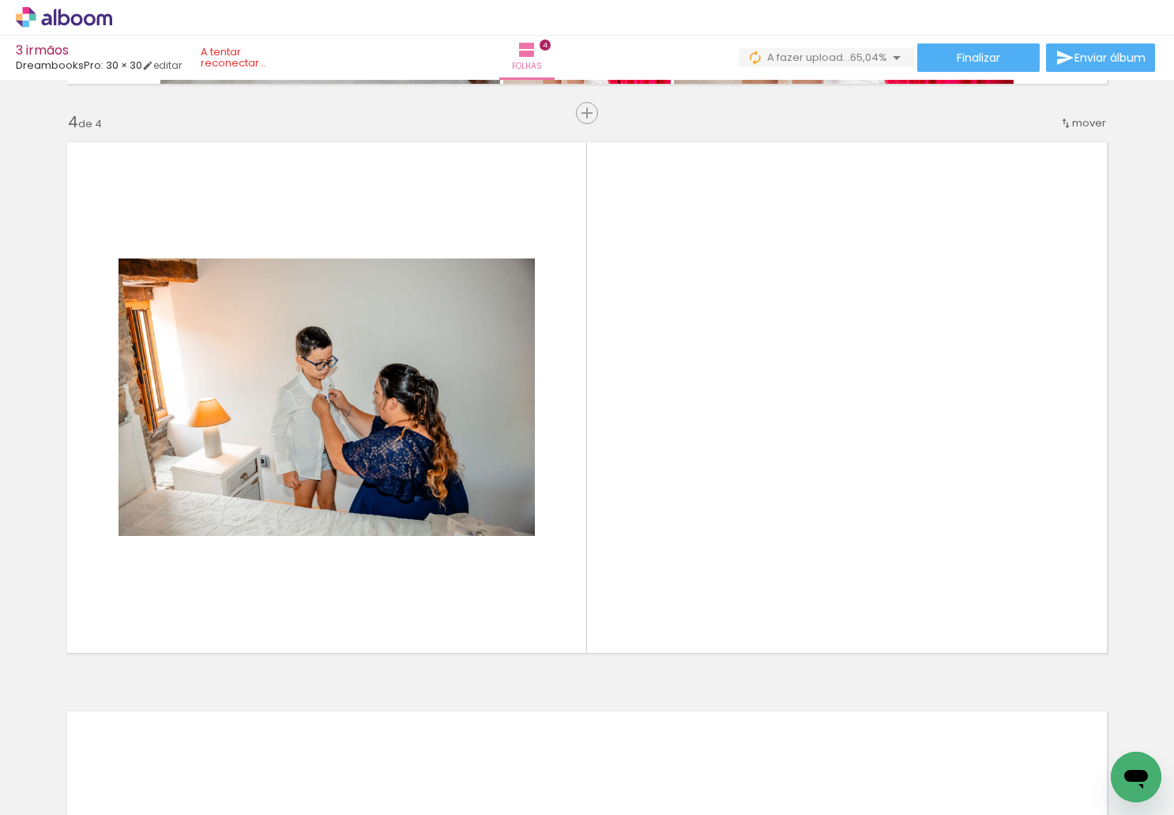
scroll to position [0, 1630]
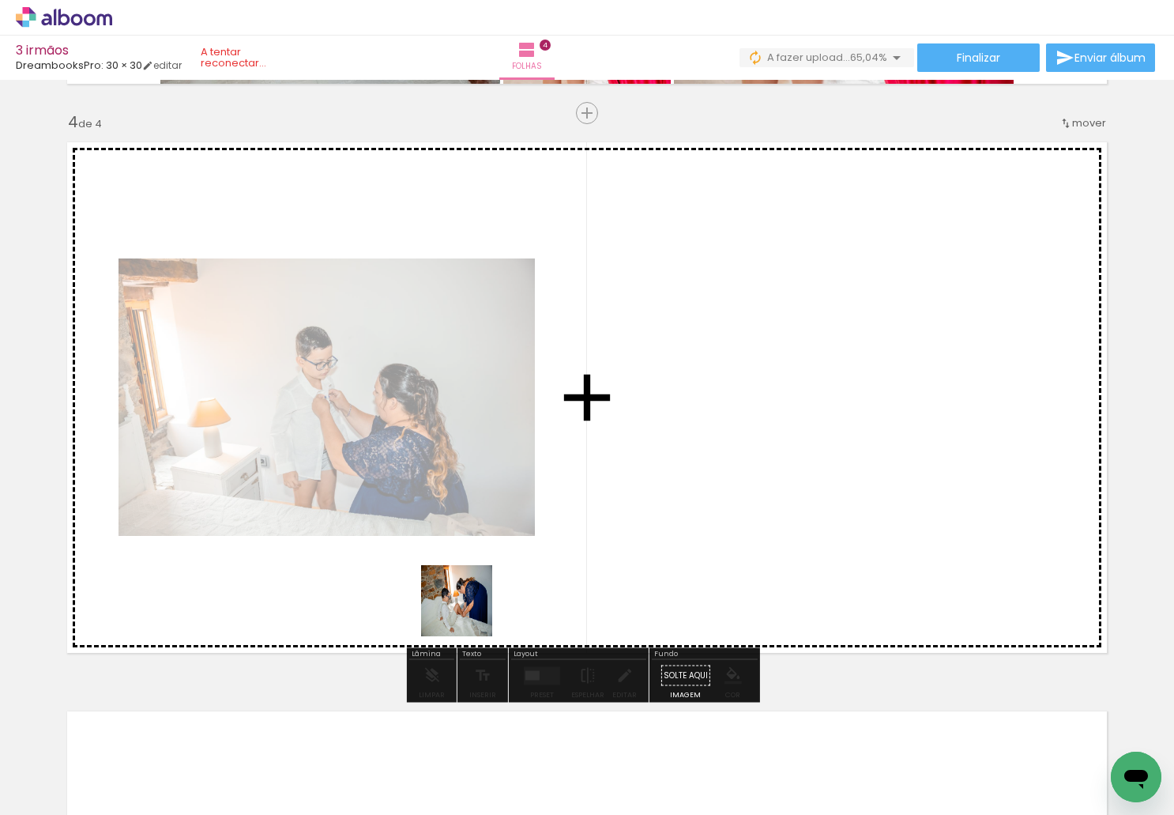
drag, startPoint x: 376, startPoint y: 709, endPoint x: 422, endPoint y: 734, distance: 52.0
click at [502, 575] on quentale-workspace at bounding box center [587, 407] width 1174 height 815
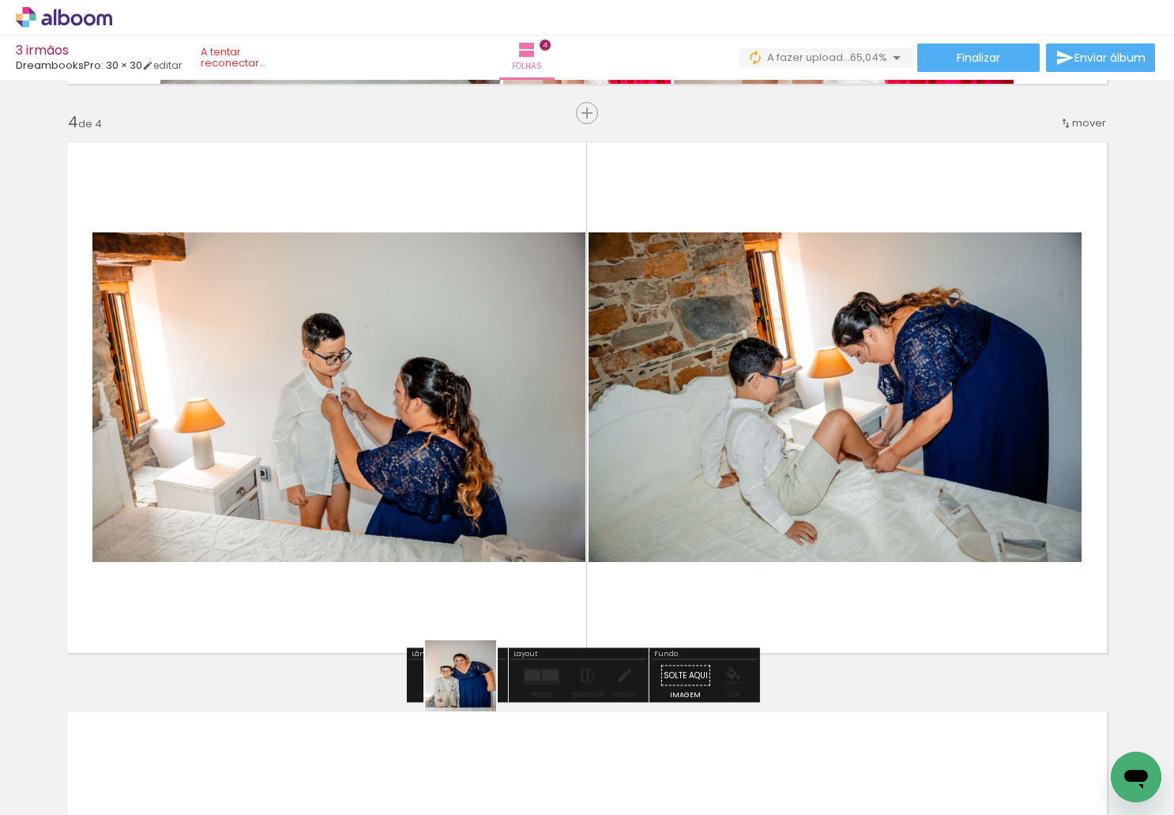
drag, startPoint x: 397, startPoint y: 770, endPoint x: 494, endPoint y: 755, distance: 98.5
click at [555, 613] on quentale-workspace at bounding box center [587, 407] width 1174 height 815
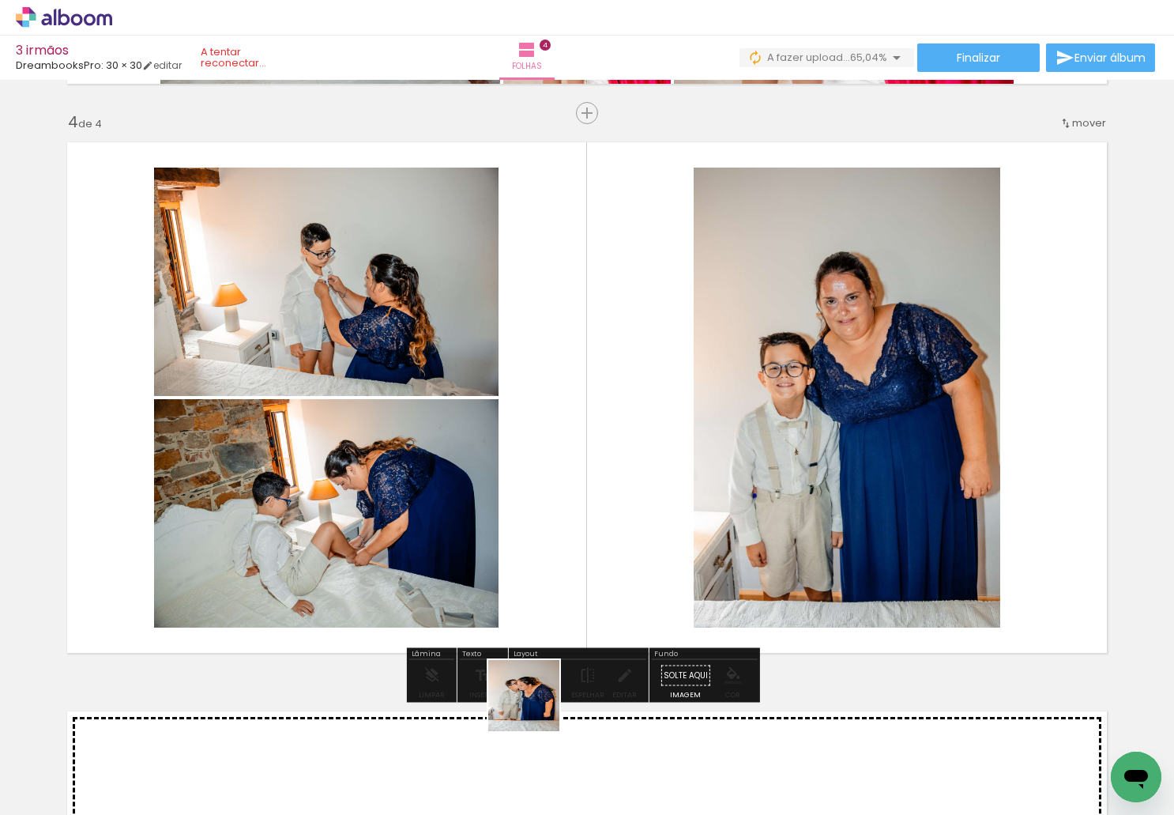
drag, startPoint x: 486, startPoint y: 766, endPoint x: 627, endPoint y: 646, distance: 184.4
click at [638, 611] on quentale-workspace at bounding box center [587, 407] width 1174 height 815
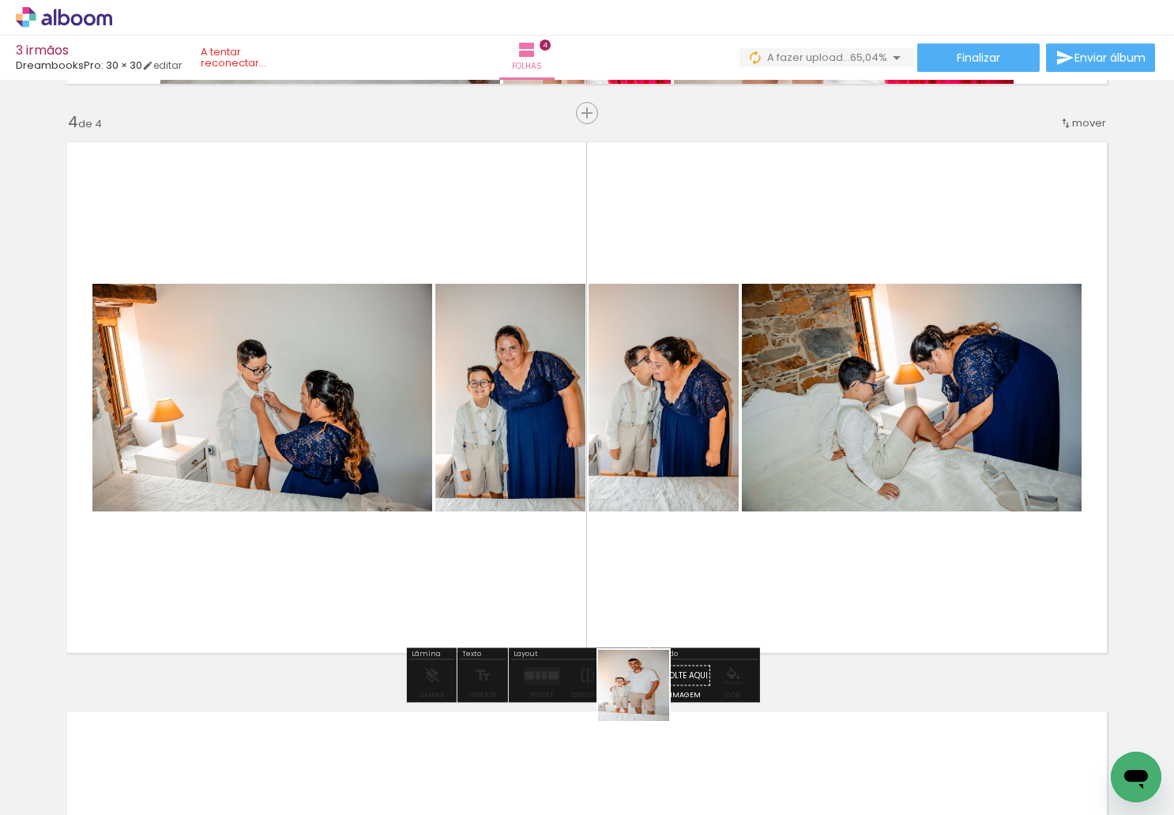
drag, startPoint x: 574, startPoint y: 774, endPoint x: 765, endPoint y: 559, distance: 287.1
click at [765, 560] on quentale-workspace at bounding box center [587, 407] width 1174 height 815
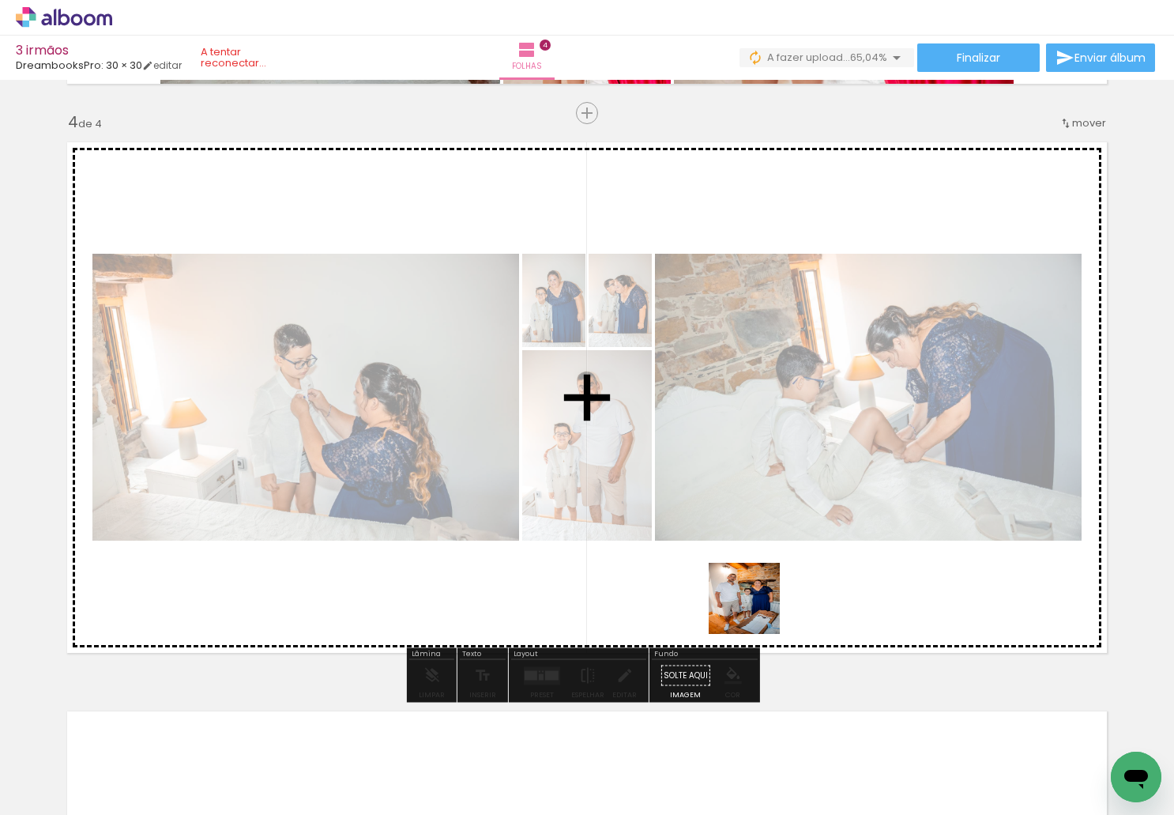
drag, startPoint x: 660, startPoint y: 769, endPoint x: 756, endPoint y: 609, distance: 186.4
click at [756, 609] on quentale-workspace at bounding box center [587, 407] width 1174 height 815
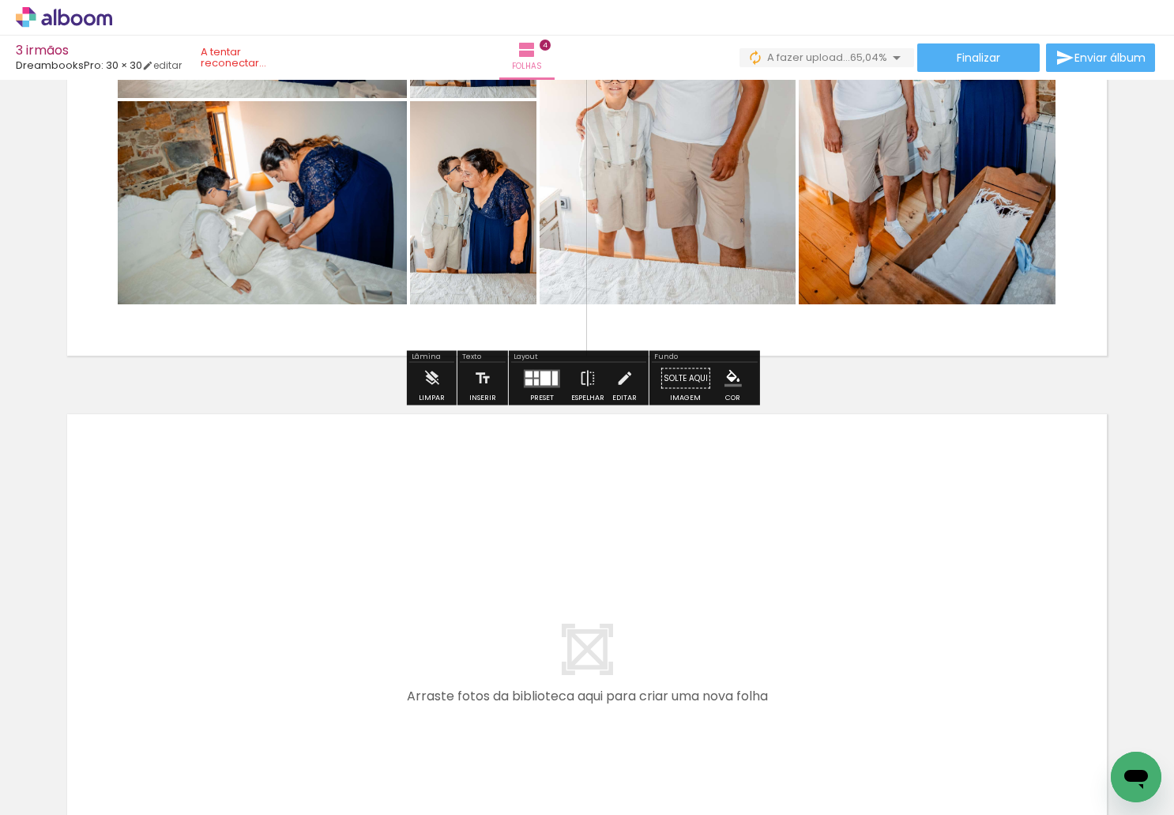
scroll to position [2015, 0]
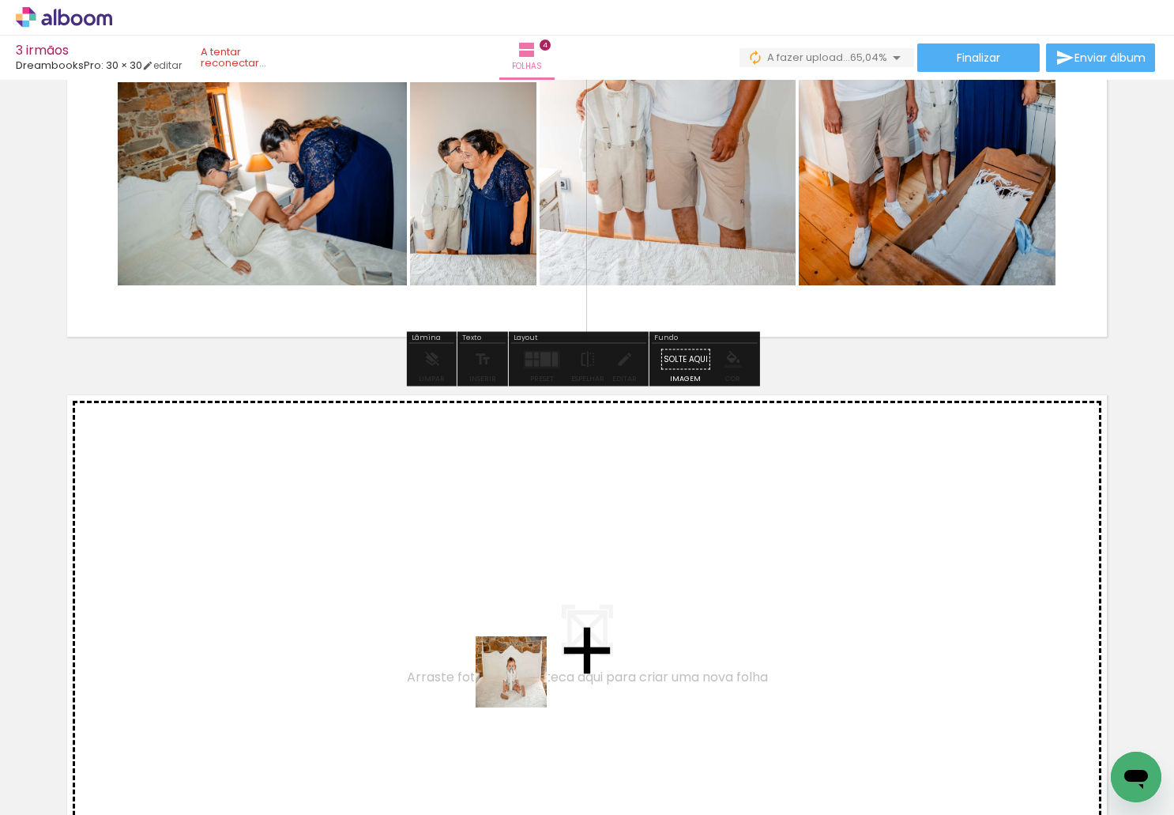
drag, startPoint x: 523, startPoint y: 683, endPoint x: 905, endPoint y: 804, distance: 400.1
click at [532, 567] on quentale-workspace at bounding box center [587, 407] width 1174 height 815
